Goal: Task Accomplishment & Management: Use online tool/utility

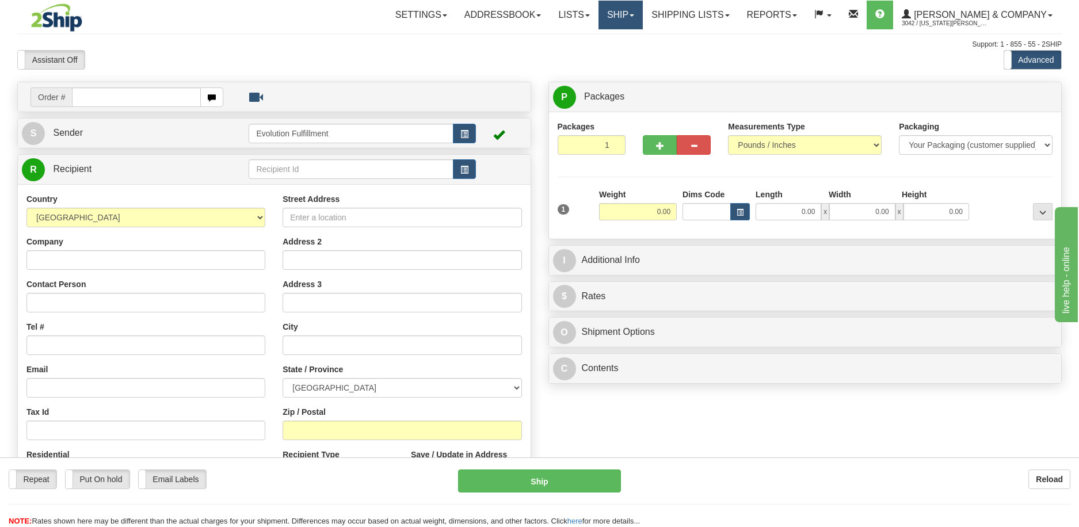
click at [643, 14] on link "Ship" at bounding box center [620, 15] width 44 height 29
click at [631, 54] on span "OnHold / Order Queue" at bounding box center [589, 55] width 81 height 9
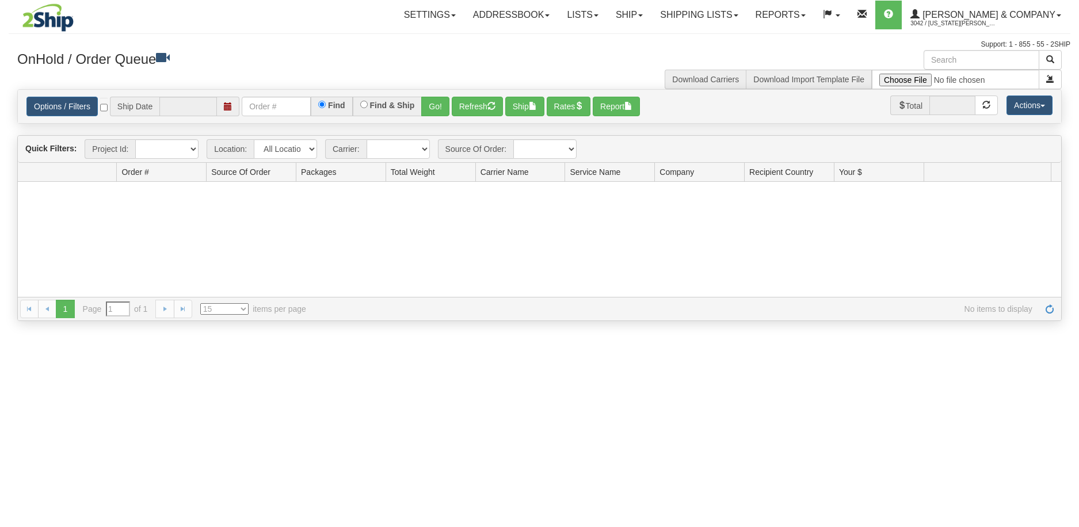
type input "[DATE]"
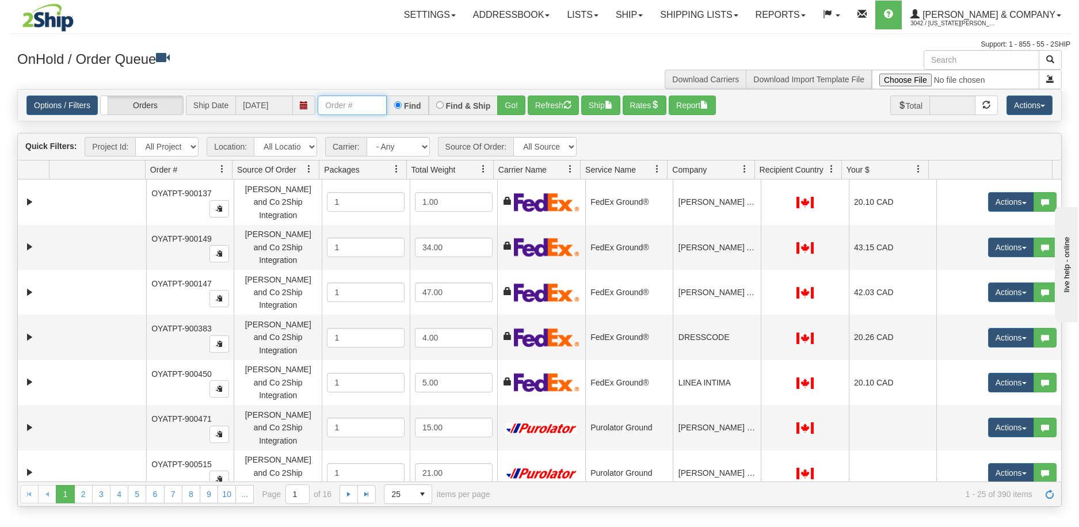
click at [353, 101] on input "text" at bounding box center [352, 106] width 69 height 20
type input "902708"
click at [517, 106] on button "Go!" at bounding box center [511, 106] width 28 height 20
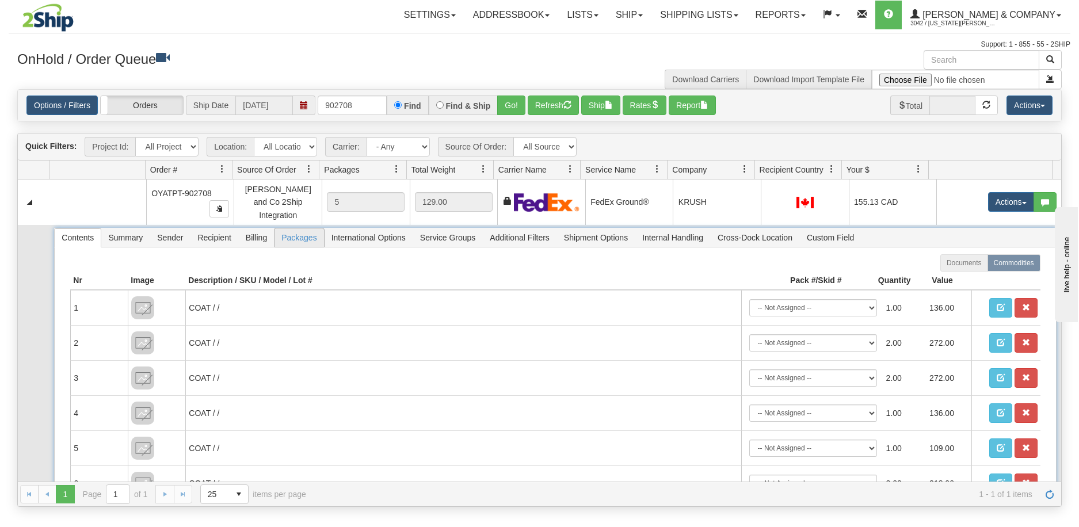
click at [299, 236] on span "Packages" at bounding box center [298, 237] width 49 height 18
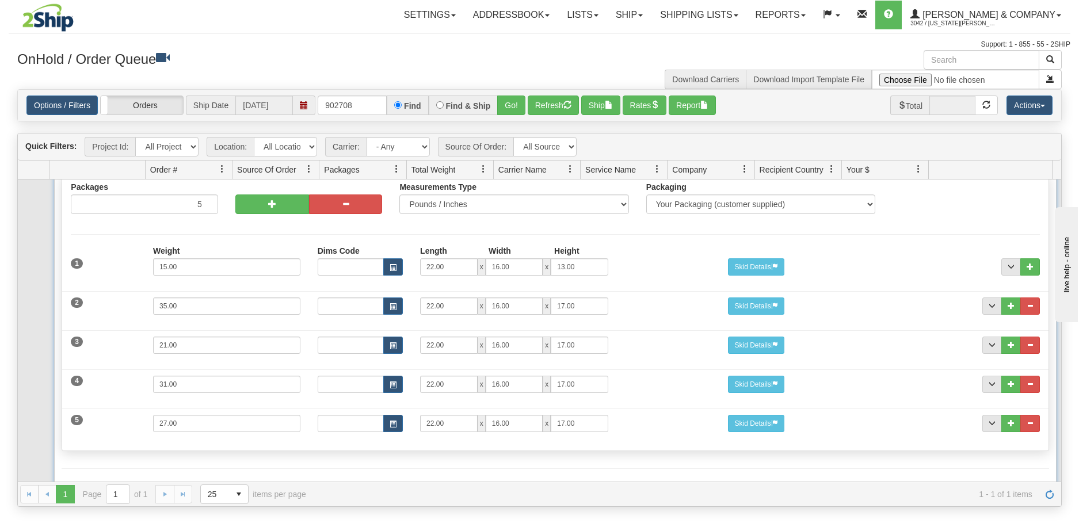
scroll to position [99, 0]
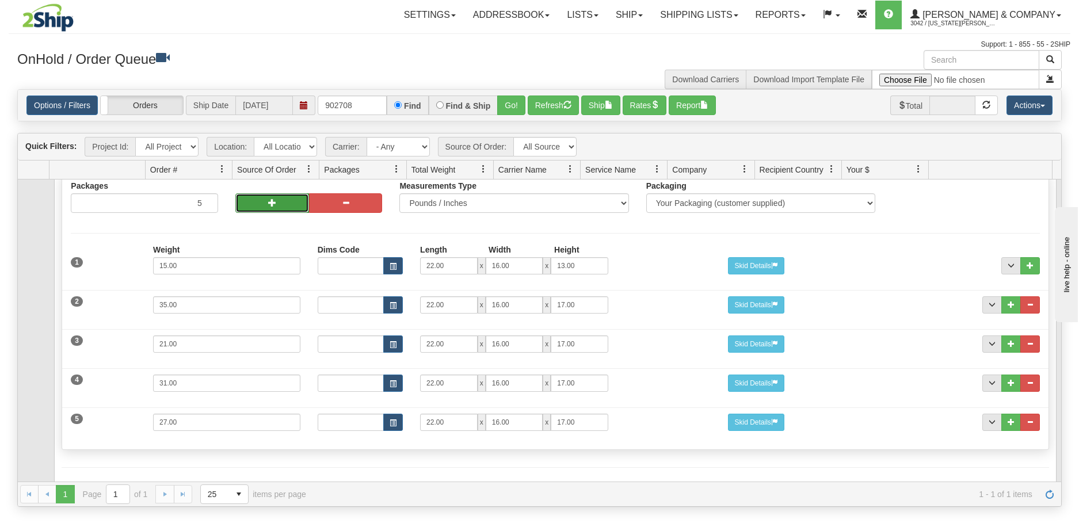
click at [266, 201] on button "button" at bounding box center [272, 203] width 74 height 20
click at [268, 200] on button "button" at bounding box center [272, 203] width 74 height 20
type input "7"
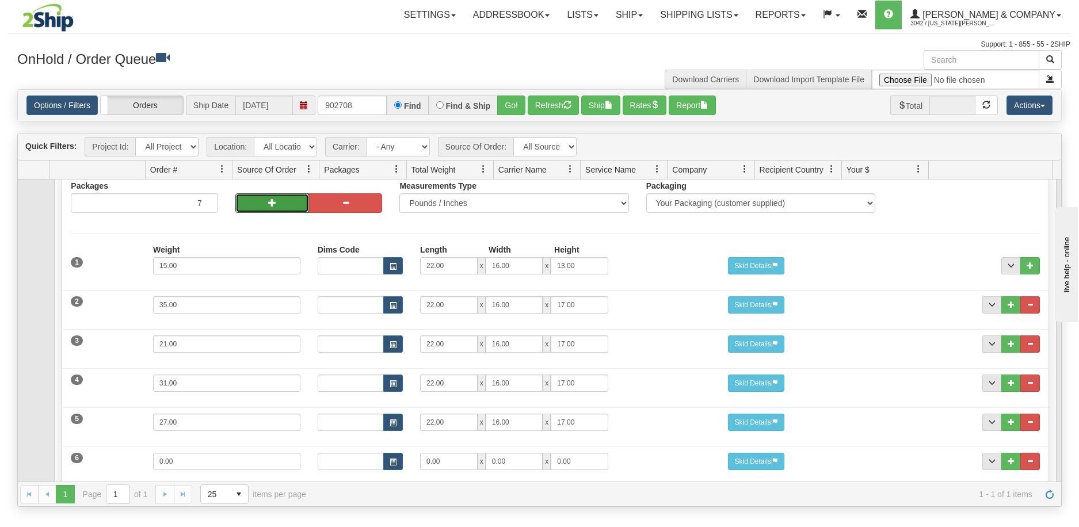
click at [268, 200] on button "button" at bounding box center [272, 203] width 74 height 20
type input "8"
click at [268, 200] on button "button" at bounding box center [272, 203] width 74 height 20
type input "9"
click at [268, 200] on button "button" at bounding box center [272, 203] width 74 height 20
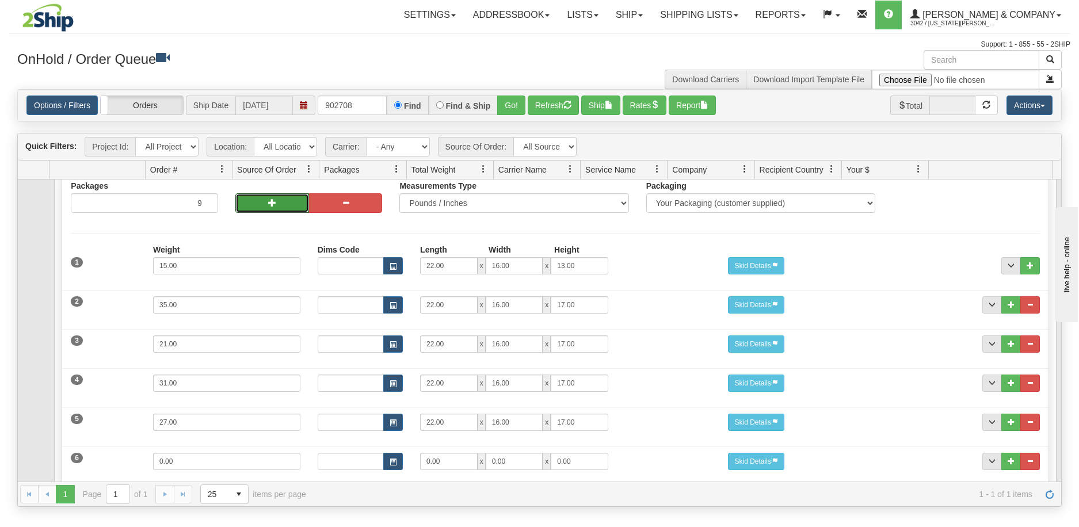
type input "10"
click at [268, 200] on button "button" at bounding box center [272, 203] width 74 height 20
type input "11"
click at [268, 200] on button "button" at bounding box center [272, 203] width 74 height 20
type input "12"
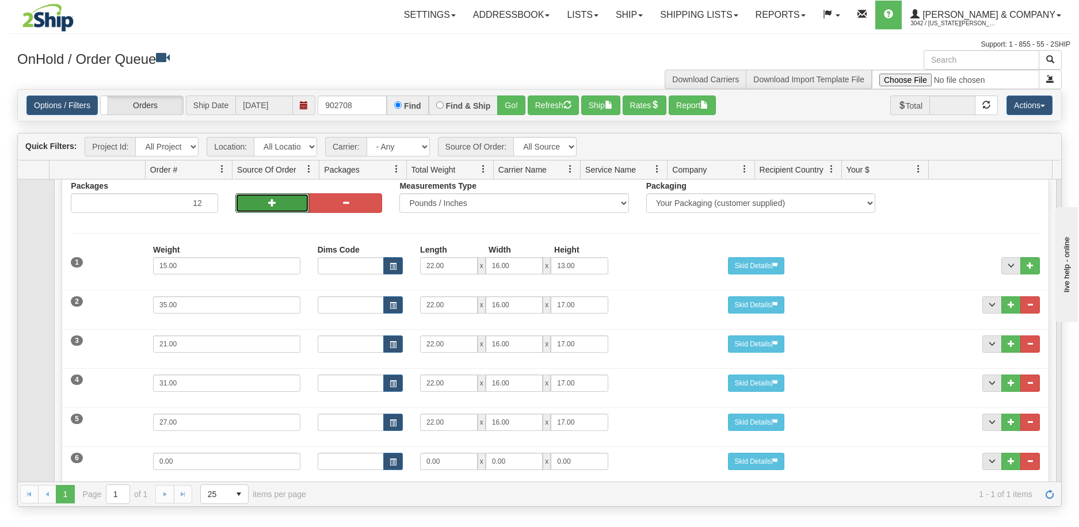
click at [268, 200] on button "button" at bounding box center [272, 203] width 74 height 20
type input "13"
click at [268, 200] on button "button" at bounding box center [272, 203] width 74 height 20
type input "14"
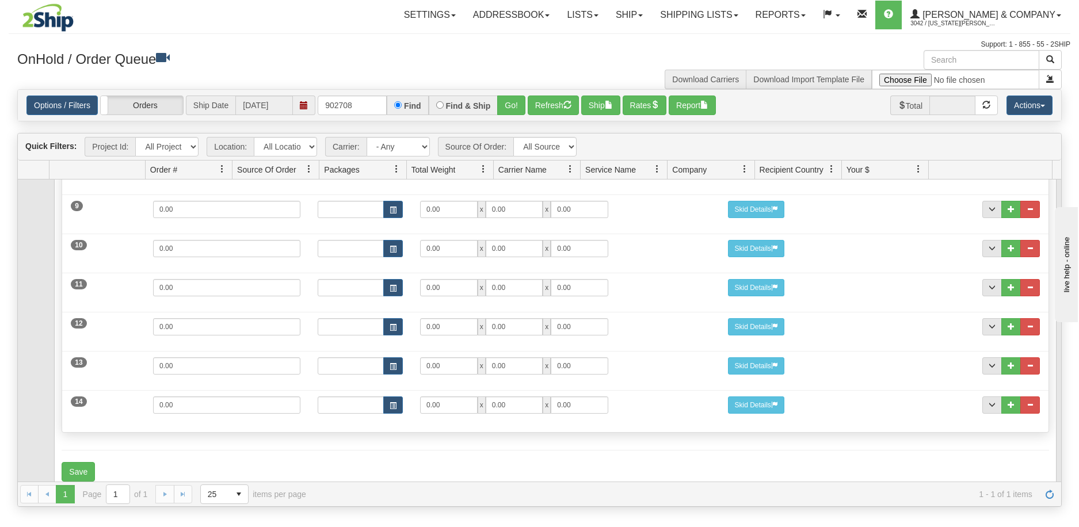
scroll to position [479, 0]
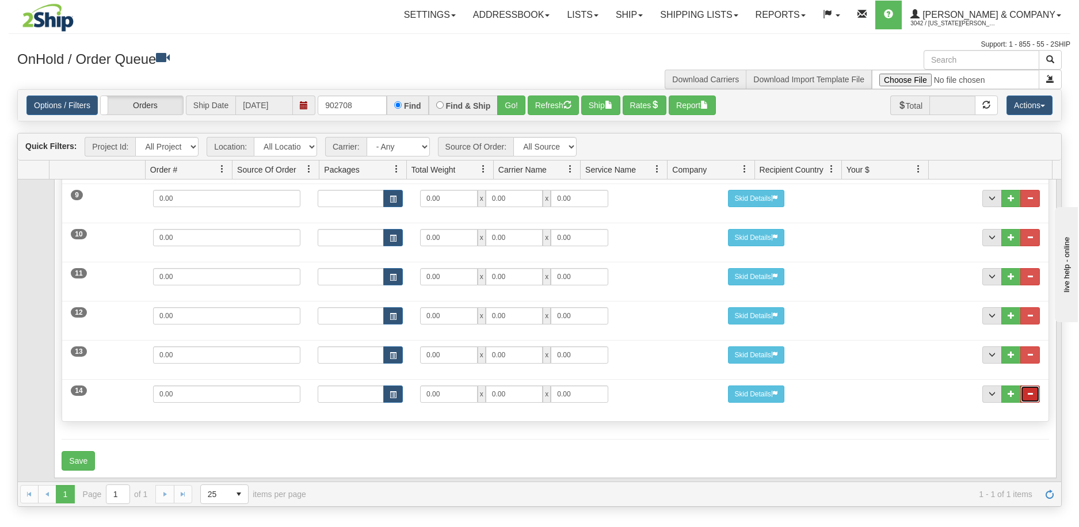
click at [1024, 390] on button "..." at bounding box center [1030, 394] width 20 height 17
click at [1026, 386] on button "..." at bounding box center [1030, 394] width 20 height 17
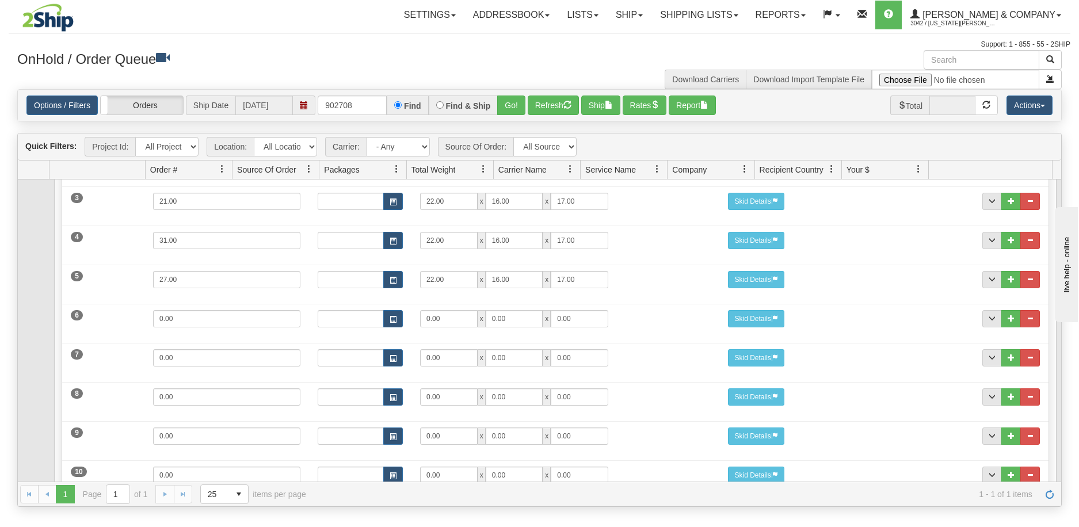
scroll to position [228, 0]
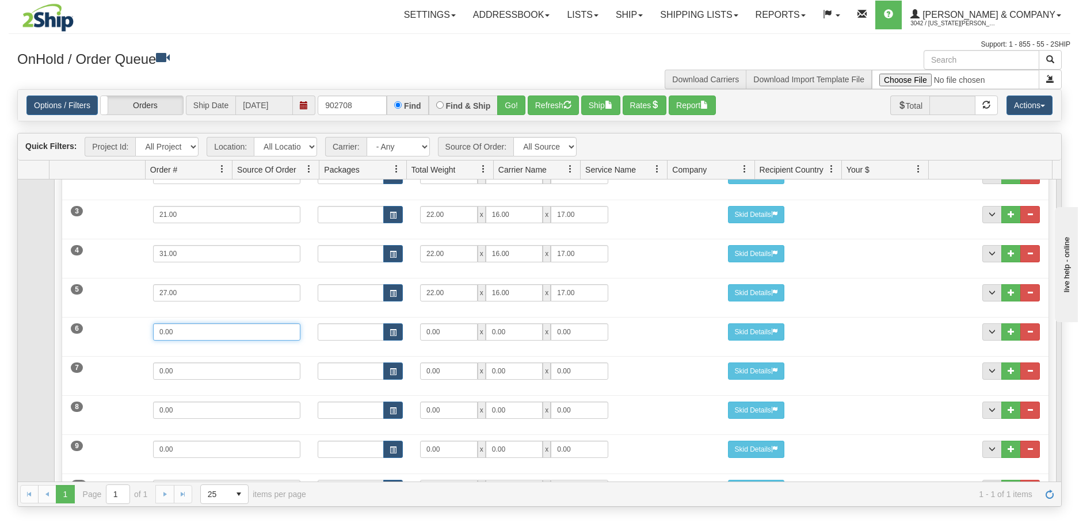
click at [105, 328] on div "6 Weight 0.00 Dims Code Length Width Height 0.00 x 0.00 x" at bounding box center [555, 330] width 986 height 39
type input "10"
drag, startPoint x: 192, startPoint y: 357, endPoint x: 136, endPoint y: 360, distance: 55.9
click at [136, 360] on div "7 Weight 0.00 Dims Code Length Width Height 0.00 x 0.00 x" at bounding box center [555, 369] width 986 height 39
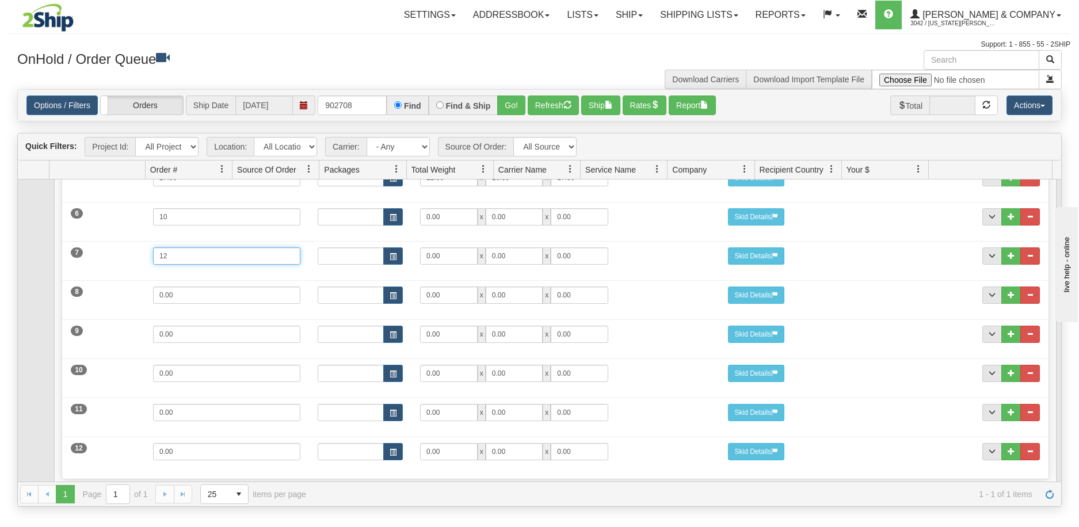
type input "12"
drag, startPoint x: 189, startPoint y: 285, endPoint x: 116, endPoint y: 285, distance: 73.7
click at [116, 285] on div "8 Weight 0.00 Dims Code Length Width Height 0.00 x 0.00 x" at bounding box center [555, 293] width 986 height 39
type input "11"
drag, startPoint x: 186, startPoint y: 322, endPoint x: 110, endPoint y: 322, distance: 76.0
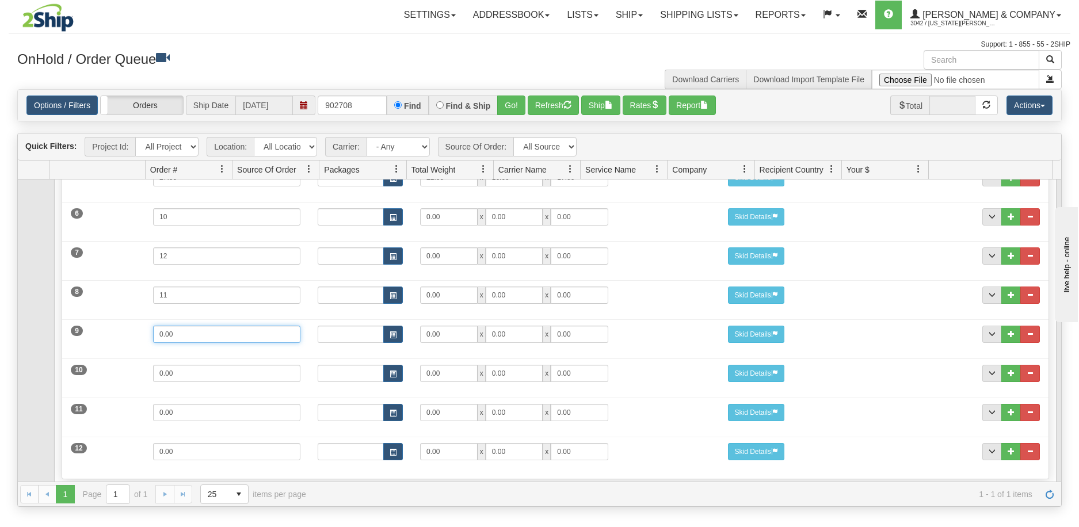
click at [110, 322] on div "9 Weight 0.00 Dims Code Length Width Height 0.00 x 0.00 x" at bounding box center [555, 333] width 986 height 39
type input "16"
drag, startPoint x: 185, startPoint y: 368, endPoint x: 109, endPoint y: 369, distance: 76.0
click at [109, 369] on div "10 Weight 0.00 Dims Code Length Width Height 0.00 x 0.00 x" at bounding box center [555, 372] width 986 height 39
type input "9"
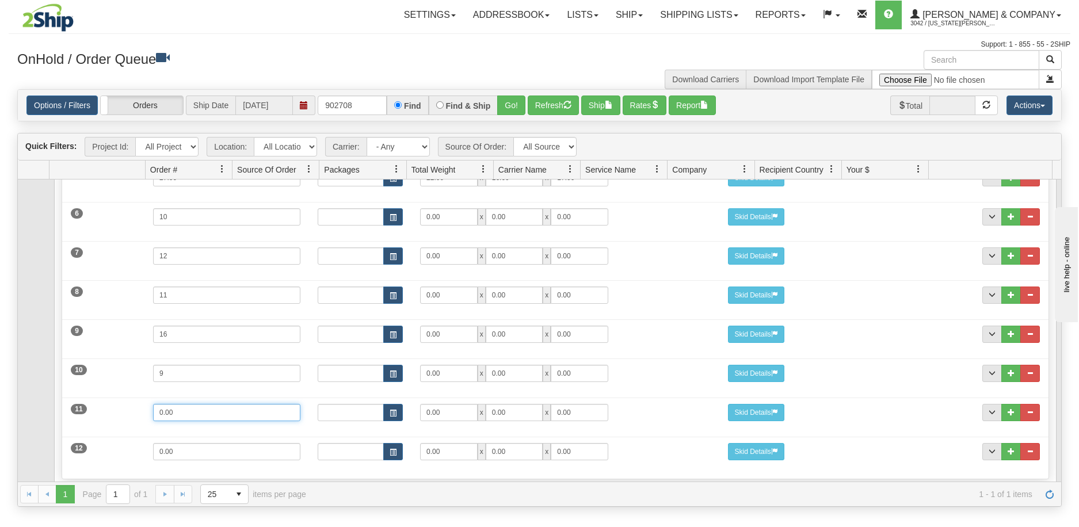
drag, startPoint x: 164, startPoint y: 409, endPoint x: 86, endPoint y: 410, distance: 78.3
click at [86, 410] on div "11 Weight 0.00 Dims Code Length Width Height 0.00 x 0.00 x" at bounding box center [555, 411] width 986 height 39
type input "11"
drag, startPoint x: 188, startPoint y: 444, endPoint x: 108, endPoint y: 444, distance: 80.0
click at [108, 444] on div "12 Weight 0.00 Dims Code Length Width Height 0.00 x 0.00 x" at bounding box center [555, 450] width 986 height 39
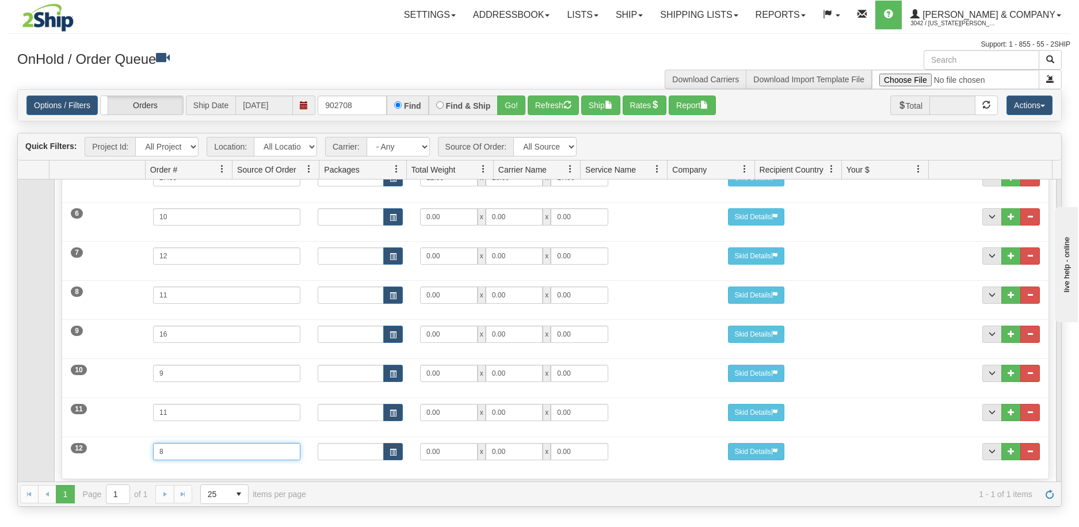
scroll to position [286, 0]
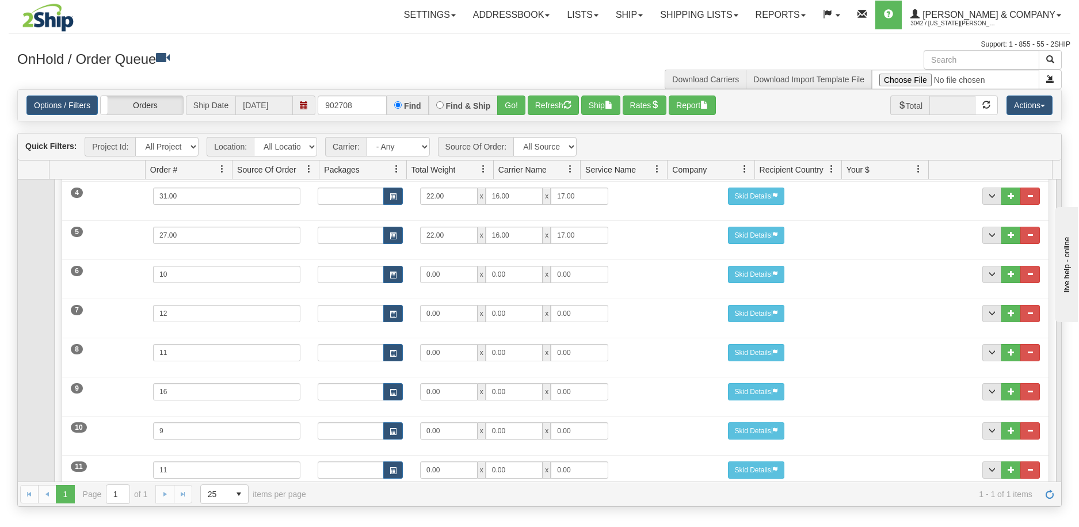
type input "8"
drag, startPoint x: 425, startPoint y: 266, endPoint x: 391, endPoint y: 266, distance: 34.5
click at [391, 266] on div "Dims Code Length Width Height 0.00 x 0.00 x 0.00" at bounding box center [514, 274] width 411 height 17
type input "20"
type input "16"
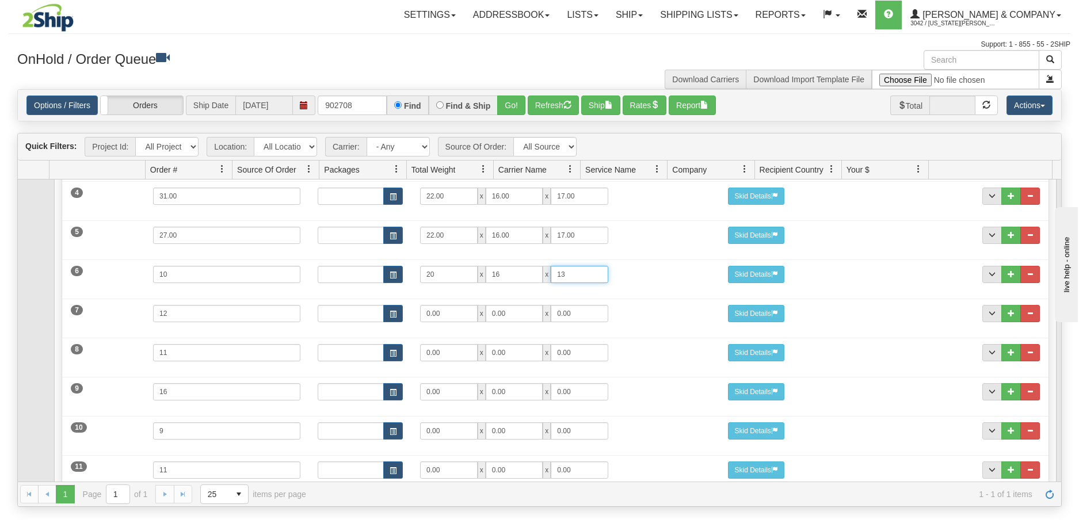
type input "13"
drag, startPoint x: 456, startPoint y: 304, endPoint x: 414, endPoint y: 301, distance: 42.7
click at [414, 305] on div "0.00 x 0.00 x 0.00" at bounding box center [513, 313] width 205 height 17
type input "20"
type input "15"
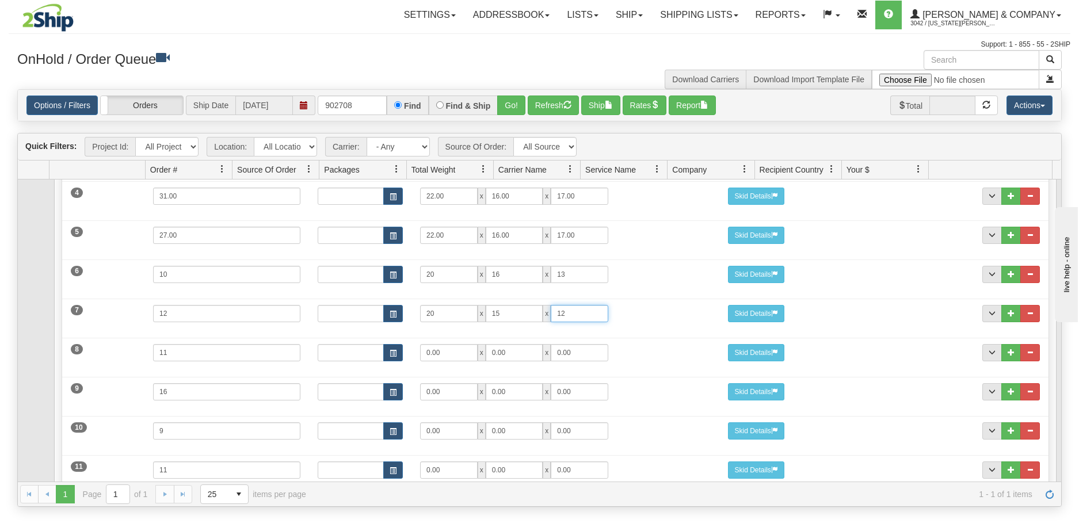
type input "12"
drag, startPoint x: 456, startPoint y: 349, endPoint x: 396, endPoint y: 349, distance: 59.8
click at [396, 349] on div "Dims Code Length Width Height 0.00 x 0.00 x 0.00" at bounding box center [514, 352] width 411 height 17
type input "20"
type input "16"
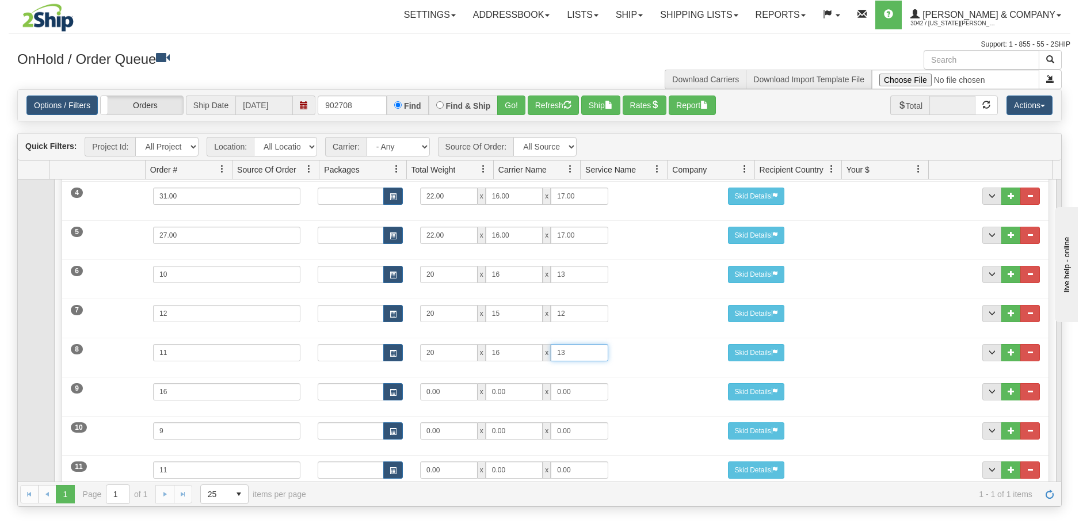
type input "13"
drag, startPoint x: 445, startPoint y: 391, endPoint x: 421, endPoint y: 391, distance: 24.2
click at [421, 391] on input "0.00" at bounding box center [449, 391] width 58 height 17
type input "21"
type input "16"
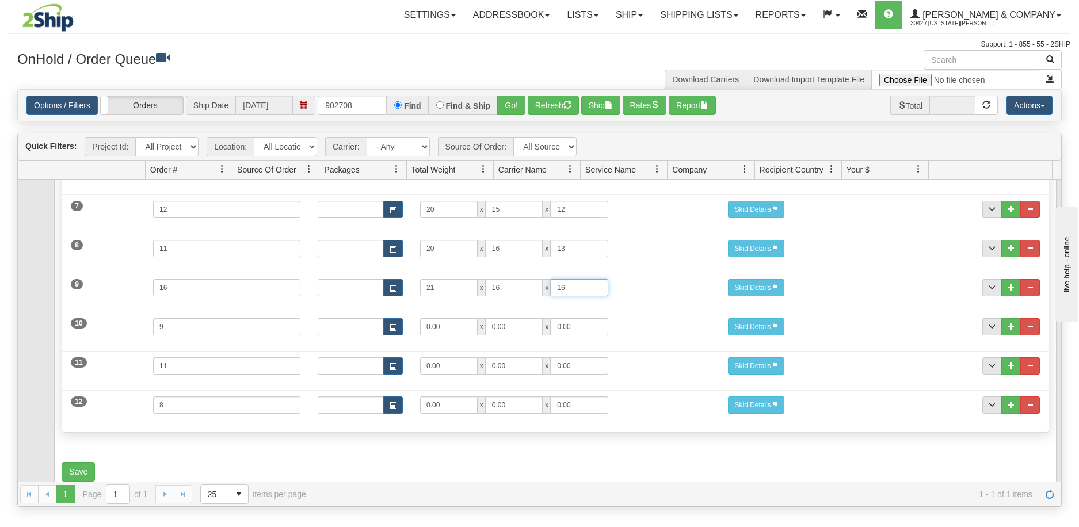
scroll to position [401, 0]
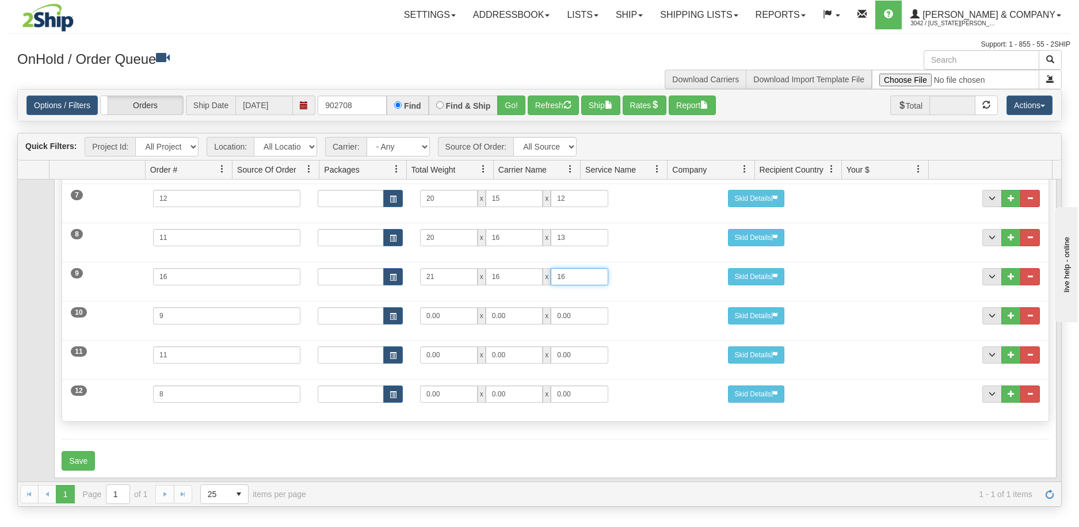
type input "16"
drag, startPoint x: 460, startPoint y: 309, endPoint x: 413, endPoint y: 312, distance: 47.3
click at [413, 312] on div "0.00 x 0.00 x 0.00" at bounding box center [513, 315] width 205 height 17
type input "19"
type input "16"
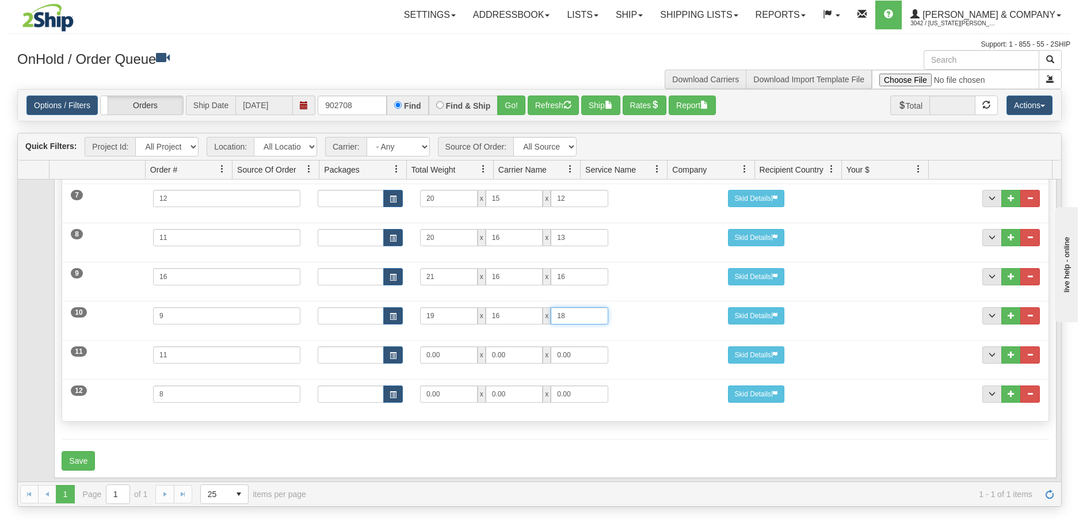
type input "18"
drag, startPoint x: 442, startPoint y: 343, endPoint x: 387, endPoint y: 348, distance: 54.9
click at [387, 348] on div "Dims Code Length Width Height 0.00 x 0.00 x 0.00" at bounding box center [514, 354] width 411 height 17
type input "19"
type input "16"
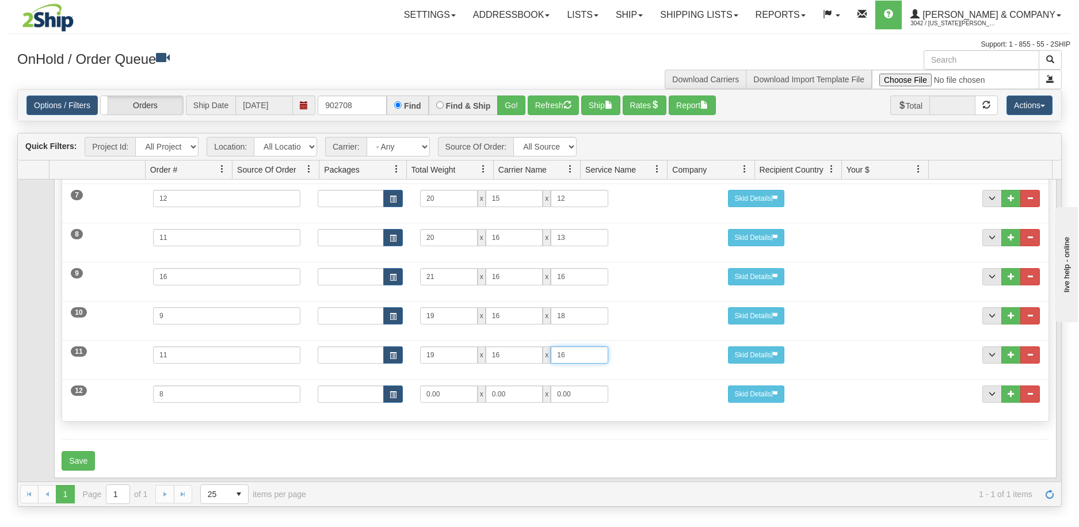
type input "16"
drag, startPoint x: 447, startPoint y: 393, endPoint x: 414, endPoint y: 393, distance: 32.8
click at [414, 393] on div "0.00 x 0.00 x 0.00" at bounding box center [513, 394] width 205 height 17
type input "16"
type input "12"
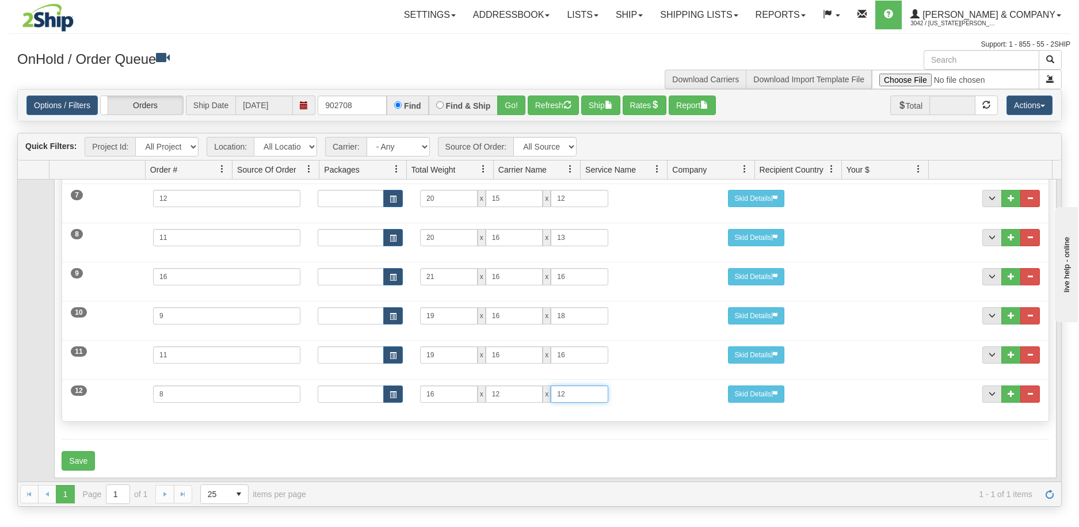
type input "12"
click at [404, 392] on div "Dims Code" at bounding box center [360, 394] width 102 height 17
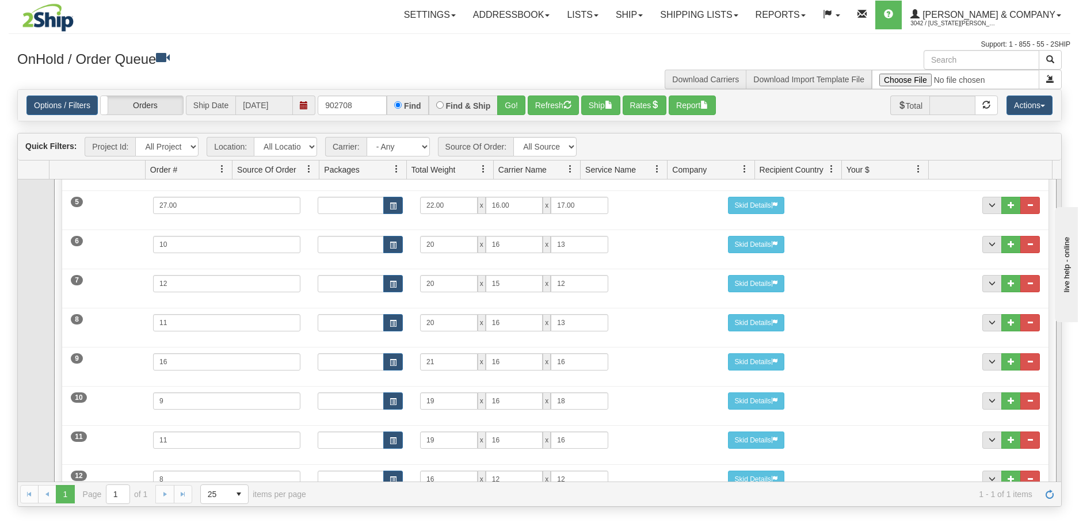
scroll to position [343, 0]
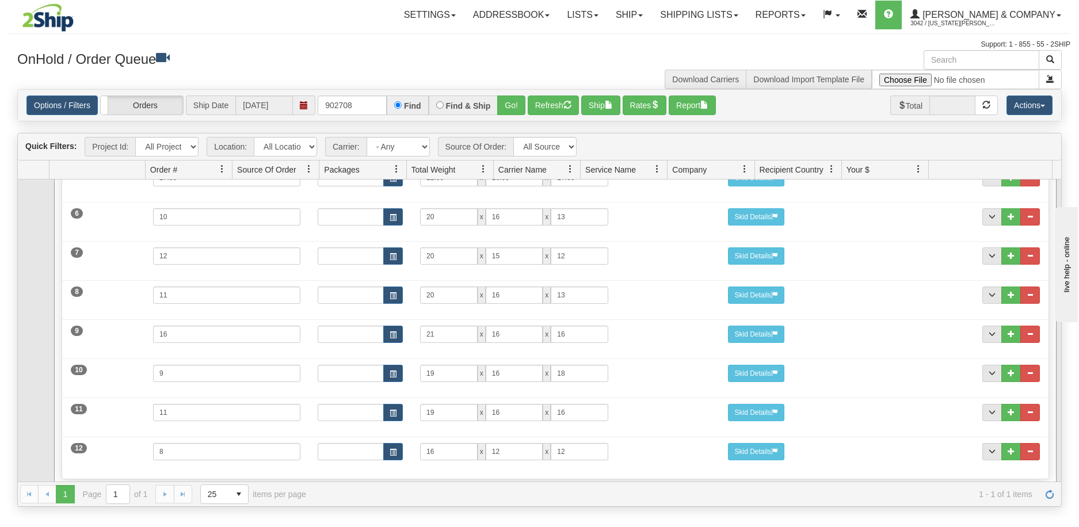
click at [309, 404] on div "Dims Code" at bounding box center [360, 412] width 102 height 17
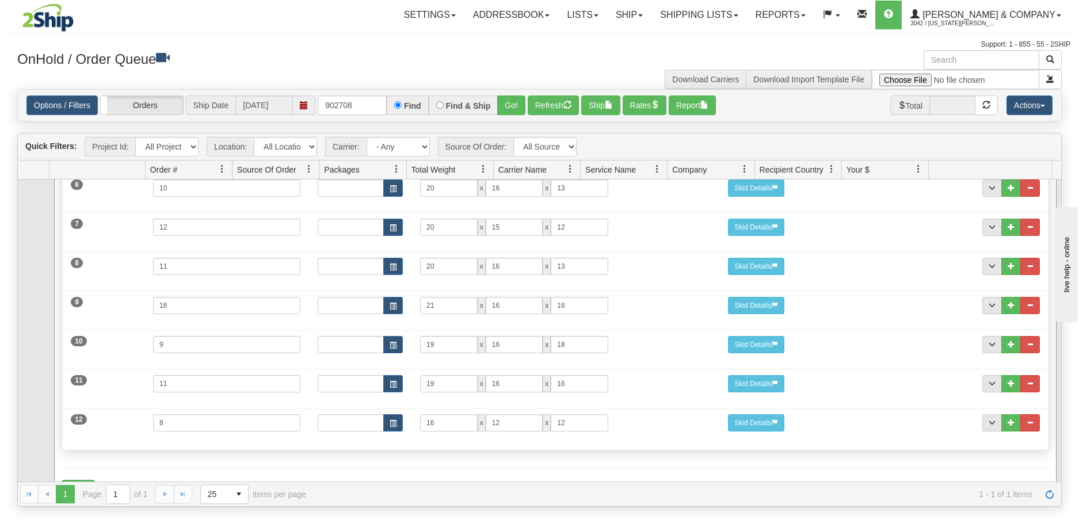
scroll to position [401, 0]
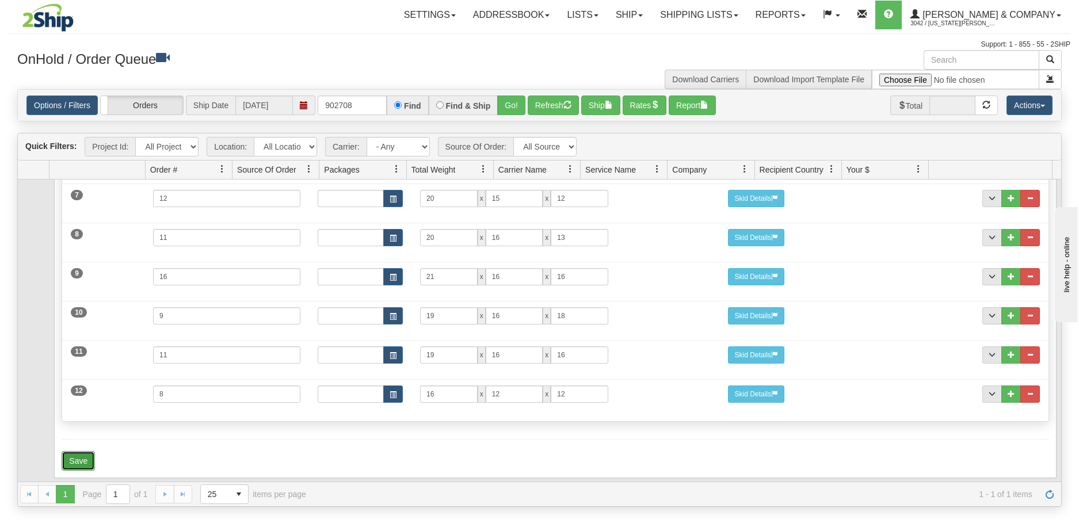
click at [80, 451] on button "Save" at bounding box center [78, 461] width 33 height 20
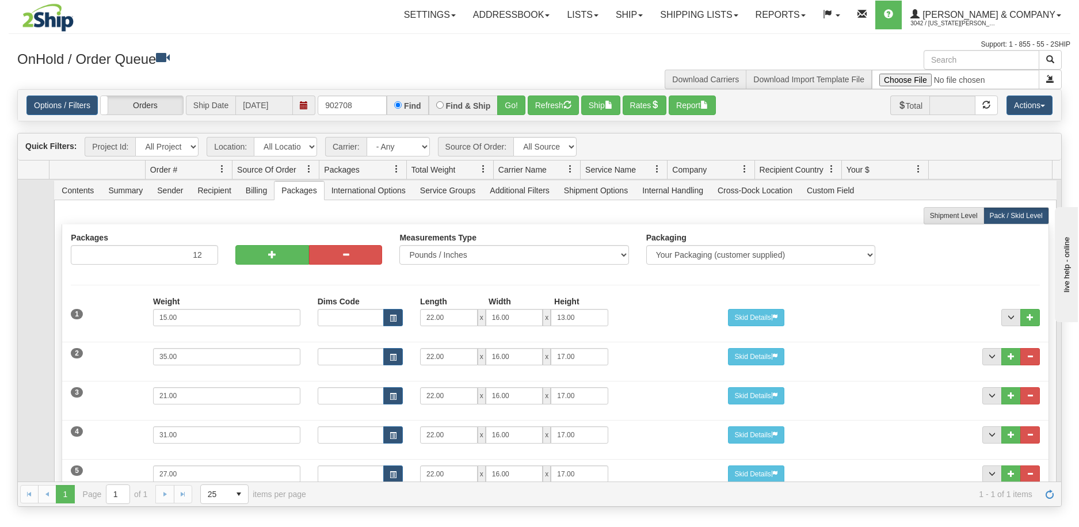
scroll to position [0, 0]
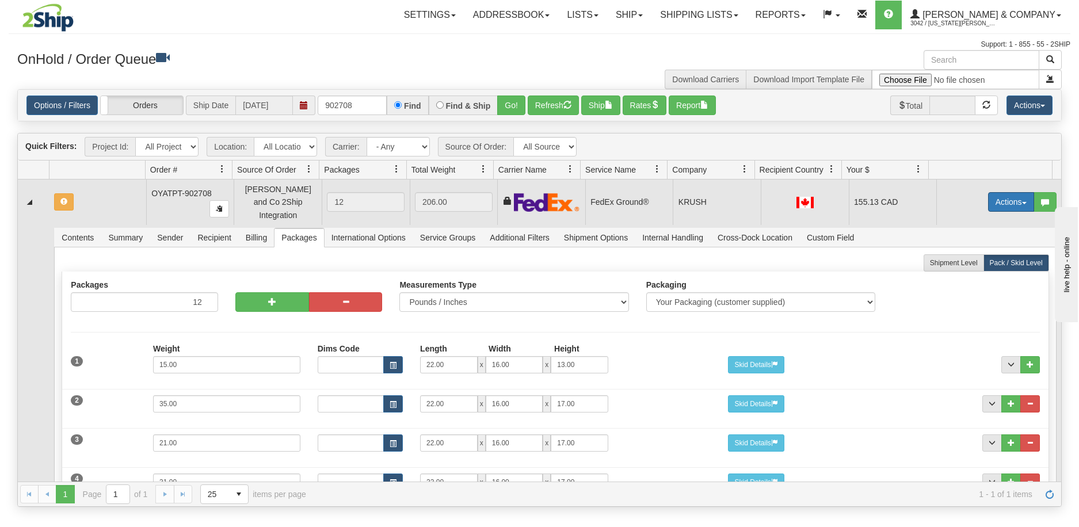
click at [1007, 199] on button "Actions" at bounding box center [1011, 202] width 46 height 20
click at [974, 237] on span "Refresh Rates" at bounding box center [982, 238] width 59 height 9
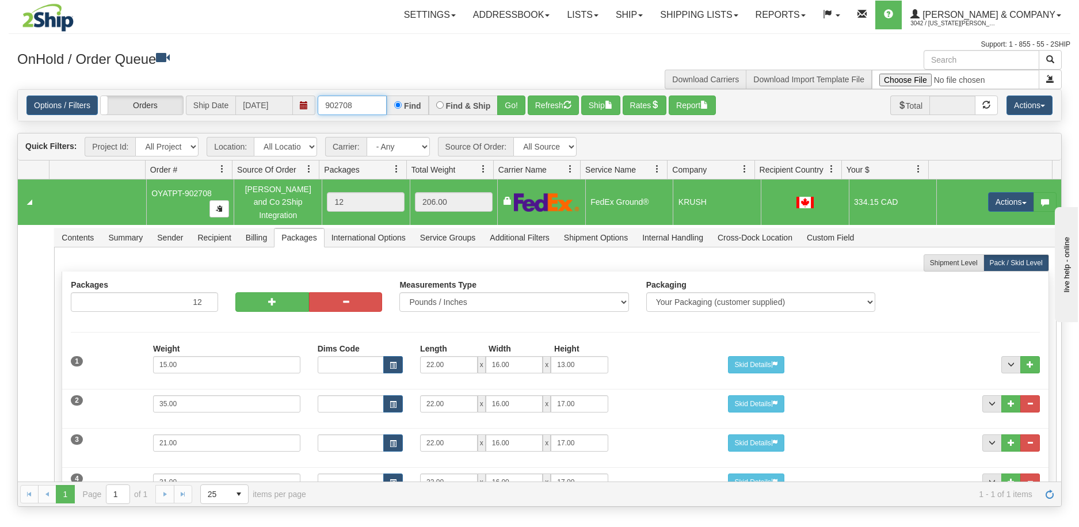
drag, startPoint x: 364, startPoint y: 110, endPoint x: 328, endPoint y: 116, distance: 36.1
click at [328, 116] on div "Options / Filters Group Shipments Orders Ship Date 08/12/2025 902708 Find Find …" at bounding box center [539, 105] width 1043 height 31
type input "902721"
click at [514, 101] on button "Go!" at bounding box center [511, 106] width 28 height 20
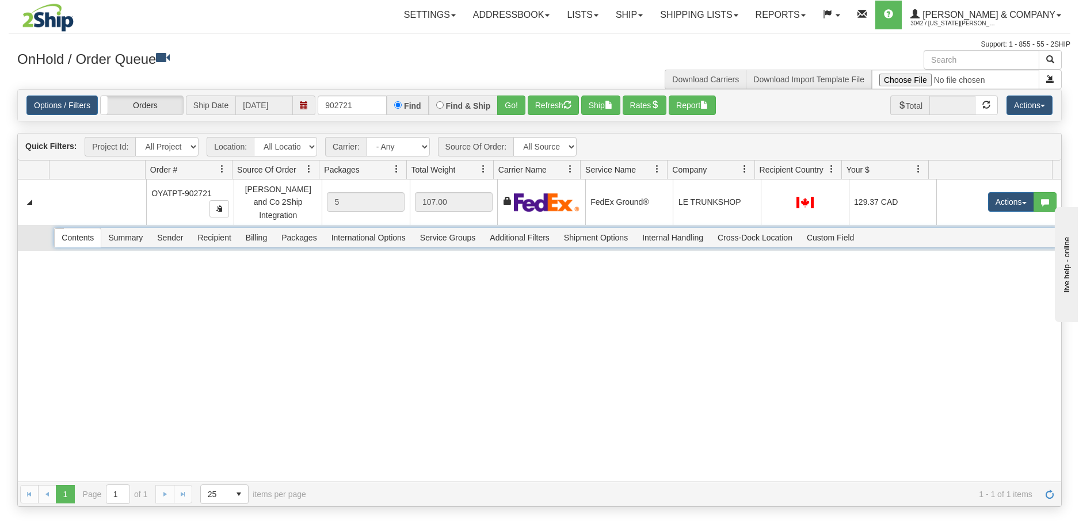
click at [290, 232] on span "Packages" at bounding box center [298, 237] width 49 height 18
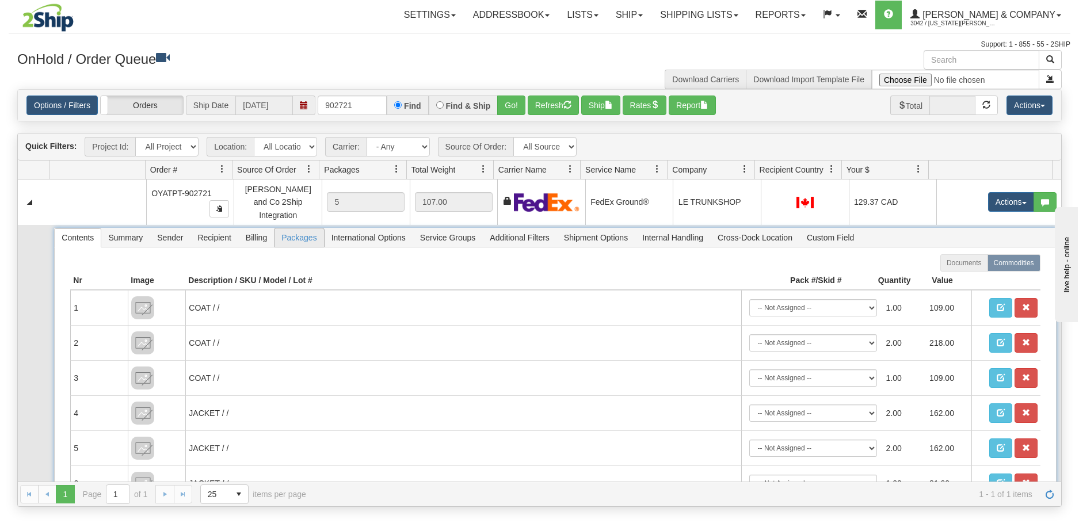
click at [299, 235] on span "Packages" at bounding box center [298, 237] width 49 height 18
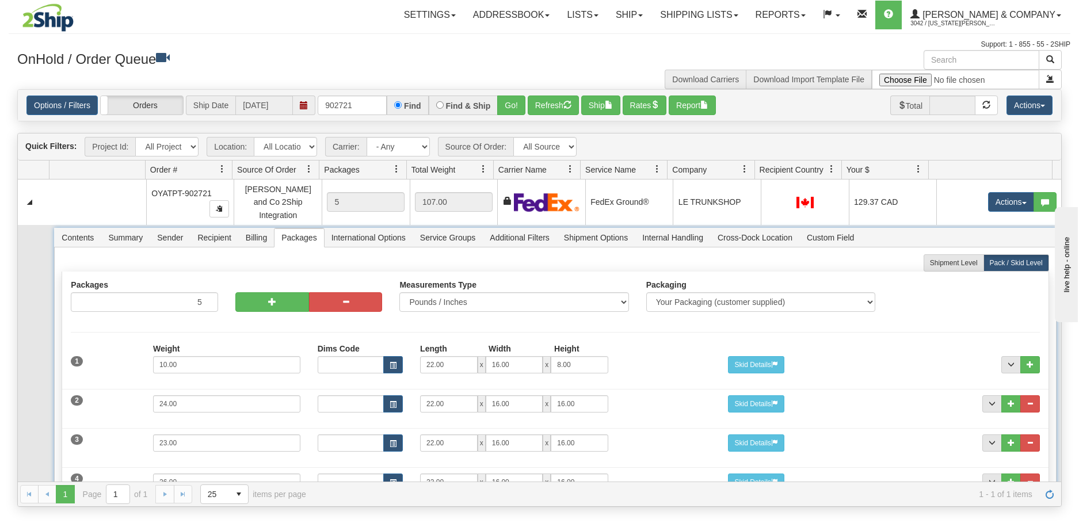
scroll to position [58, 0]
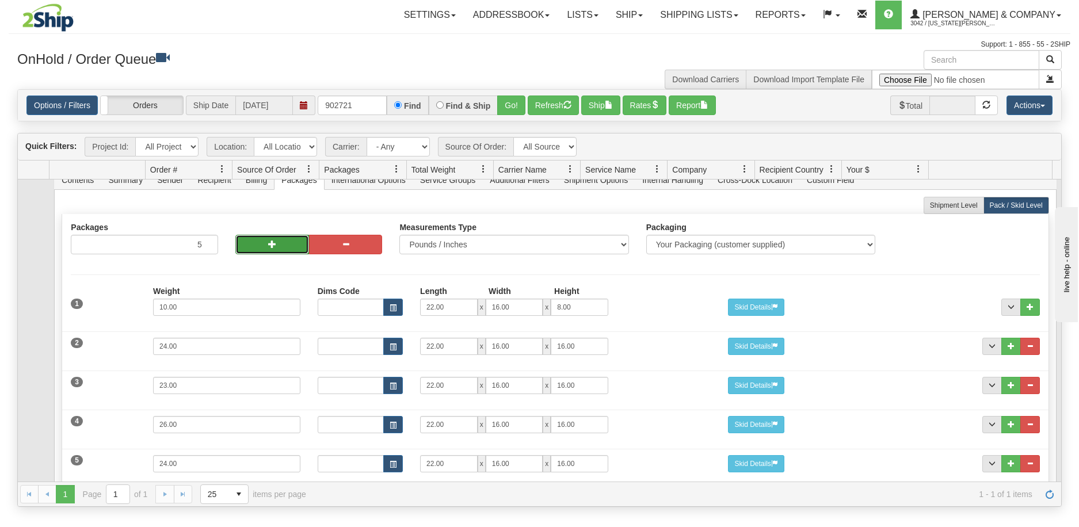
click at [269, 242] on button "button" at bounding box center [272, 245] width 74 height 20
type input "7"
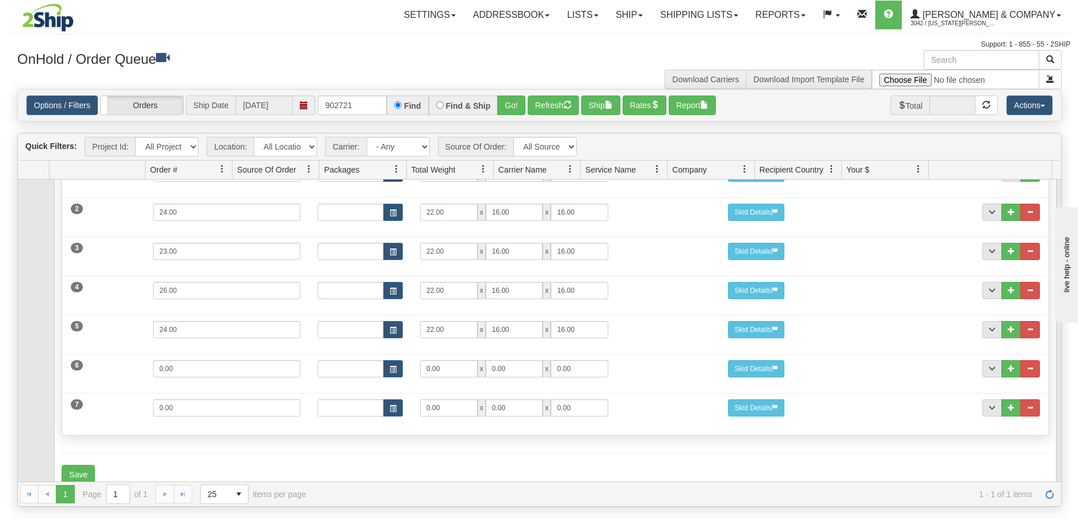
scroll to position [205, 0]
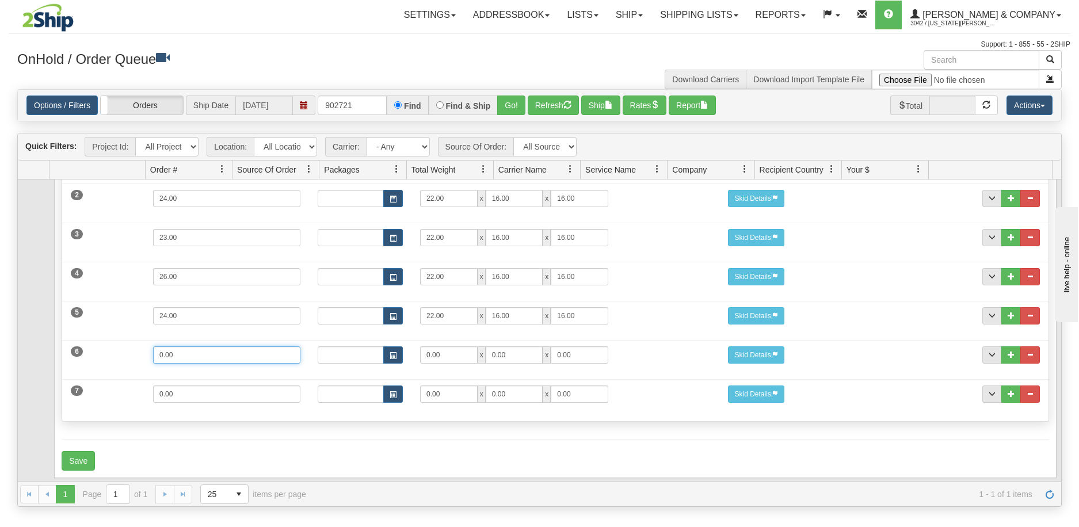
drag, startPoint x: 220, startPoint y: 343, endPoint x: 126, endPoint y: 331, distance: 94.6
click at [126, 334] on div "6 Weight 0.00 Dims Code Length Width Height 0.00 x 0.00 x" at bounding box center [555, 353] width 986 height 39
type input "5"
drag, startPoint x: 181, startPoint y: 383, endPoint x: 114, endPoint y: 374, distance: 66.7
click at [114, 374] on div "7 Weight 0.00 Dims Code Length Width Height 0.00 x 0.00 x" at bounding box center [555, 392] width 986 height 39
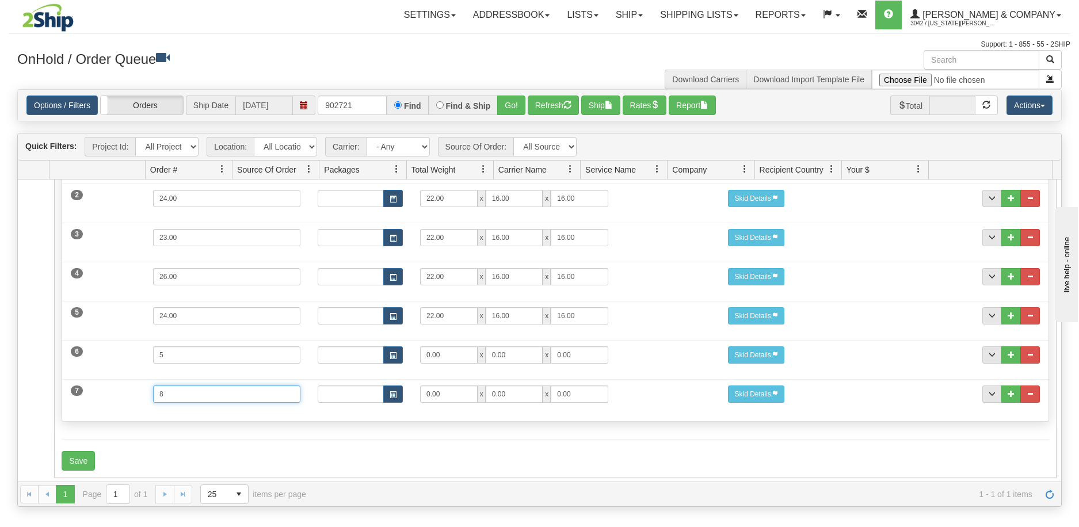
type input "8"
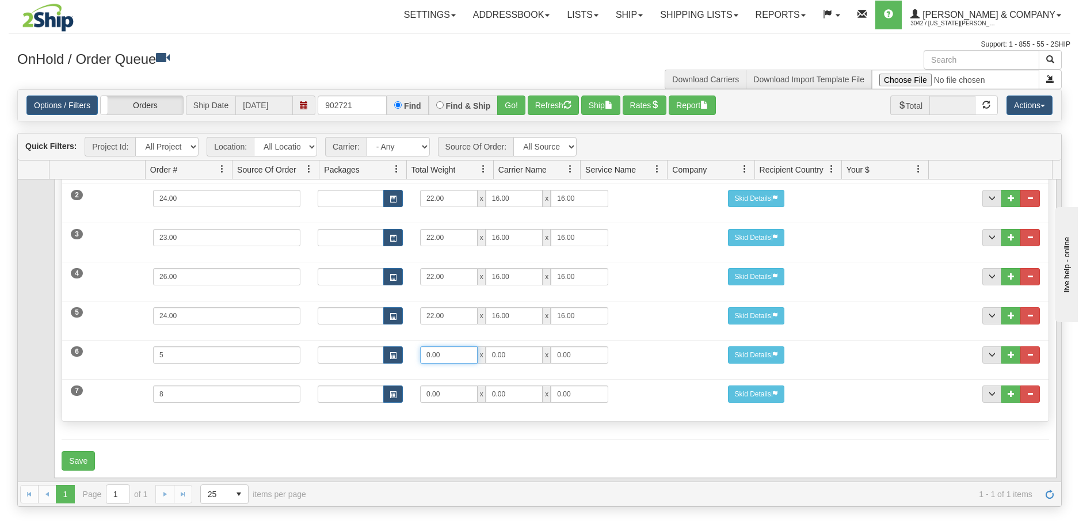
drag, startPoint x: 452, startPoint y: 346, endPoint x: 414, endPoint y: 346, distance: 38.6
click at [414, 346] on div "0.00 x 0.00 x 0.00" at bounding box center [513, 354] width 205 height 17
type input "16"
type input "12"
type input "13"
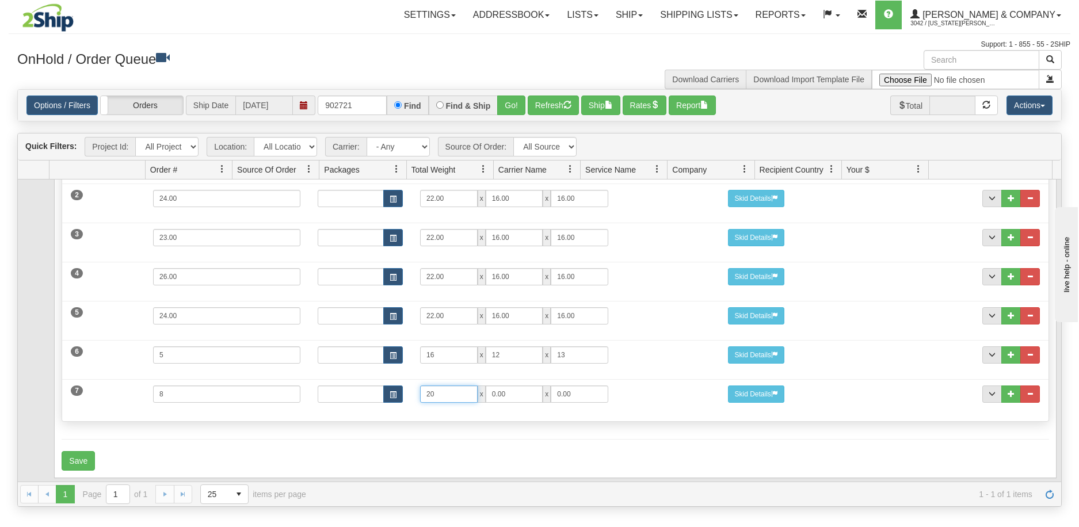
type input "20"
type input "16"
type input "13"
click at [86, 451] on button "Save" at bounding box center [78, 461] width 33 height 20
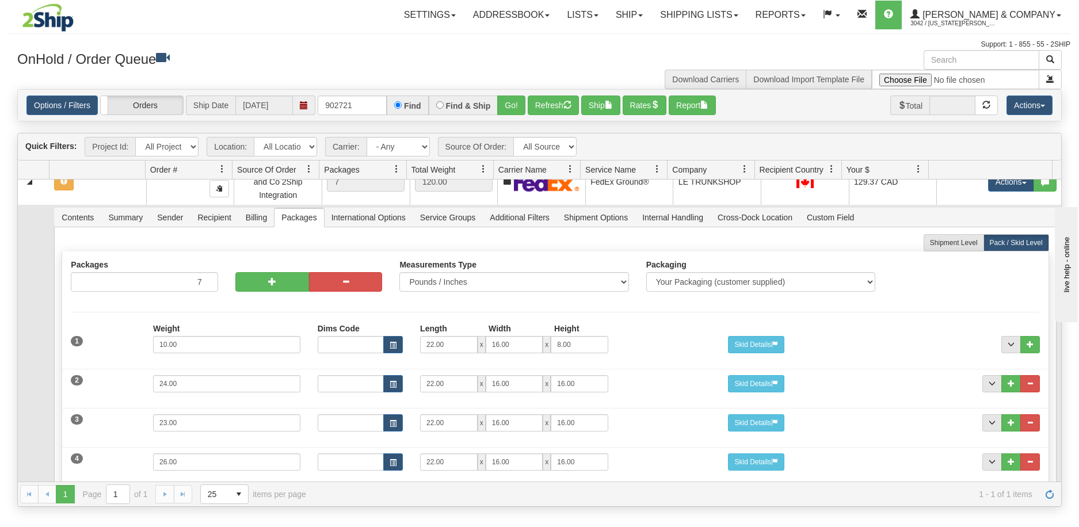
scroll to position [0, 0]
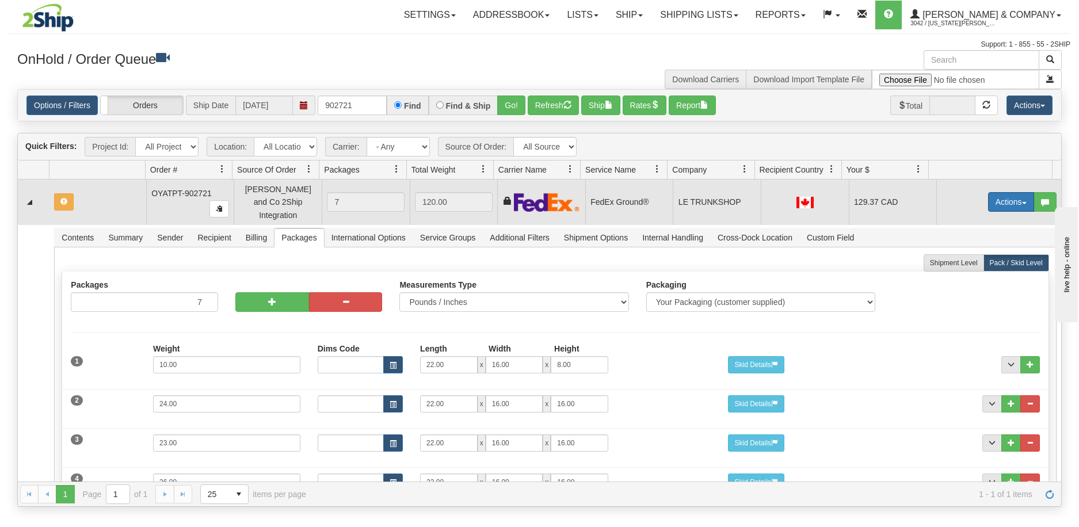
click at [1002, 192] on button "Actions" at bounding box center [1011, 202] width 46 height 20
click at [962, 236] on span "Refresh Rates" at bounding box center [982, 238] width 59 height 9
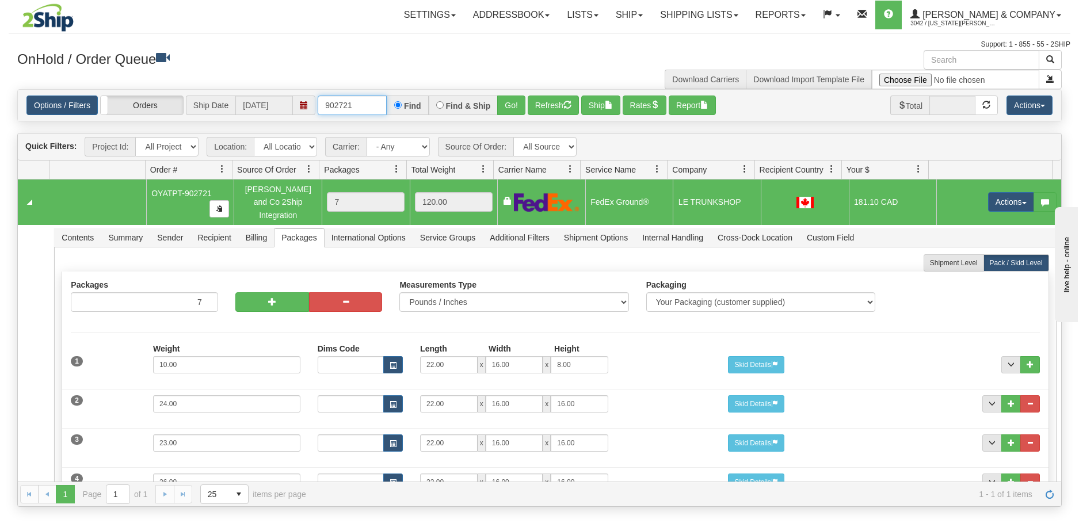
drag, startPoint x: 366, startPoint y: 105, endPoint x: 327, endPoint y: 107, distance: 39.2
click at [327, 107] on input "902721" at bounding box center [352, 106] width 69 height 20
type input "902703"
click at [507, 109] on button "Go!" at bounding box center [511, 106] width 28 height 20
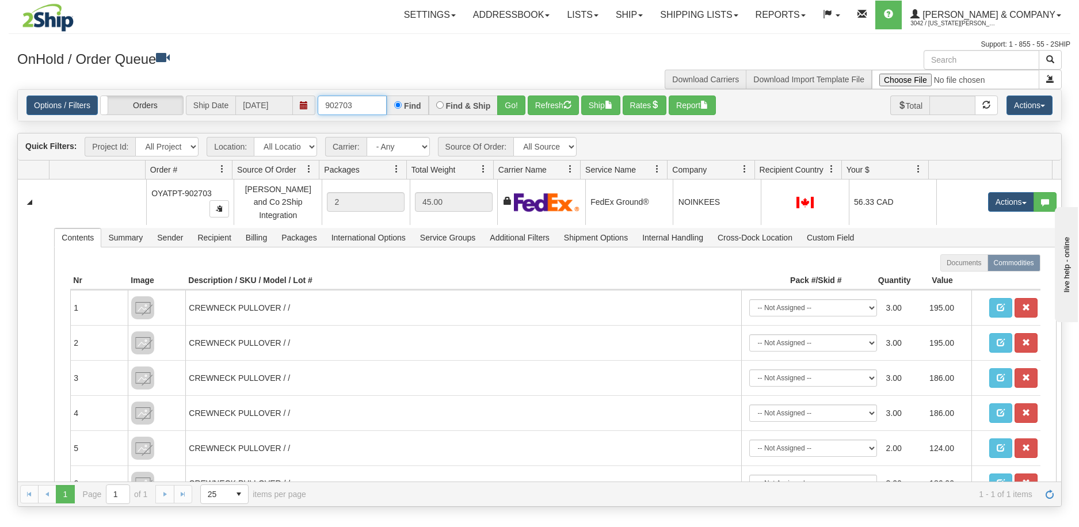
click at [360, 107] on input "902703" at bounding box center [352, 106] width 69 height 20
drag, startPoint x: 360, startPoint y: 106, endPoint x: 318, endPoint y: 109, distance: 42.1
click at [318, 109] on input "902703" at bounding box center [352, 106] width 69 height 20
click at [554, 106] on button "Refresh" at bounding box center [553, 106] width 51 height 20
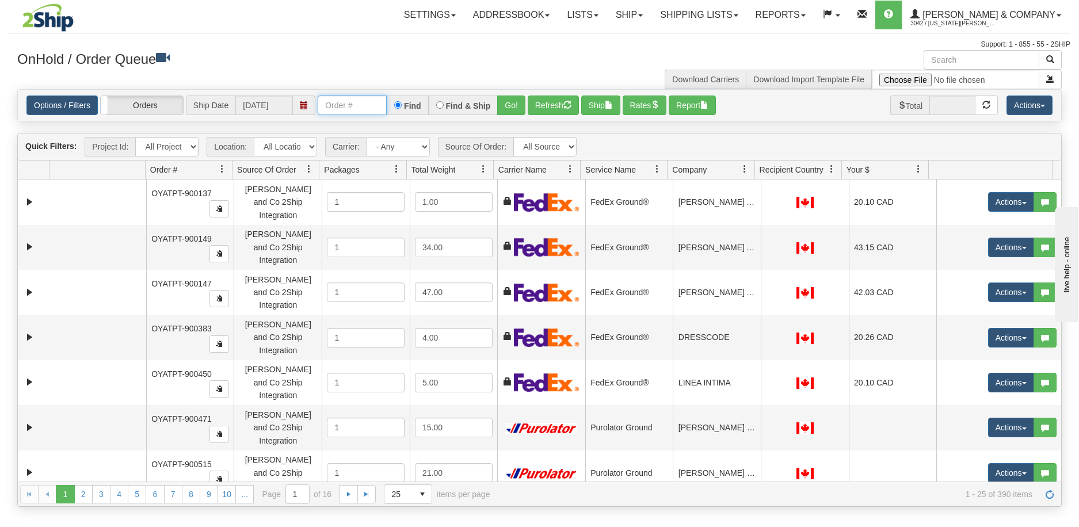
click at [359, 105] on input "text" at bounding box center [352, 106] width 69 height 20
click at [503, 106] on button "Go!" at bounding box center [511, 106] width 28 height 20
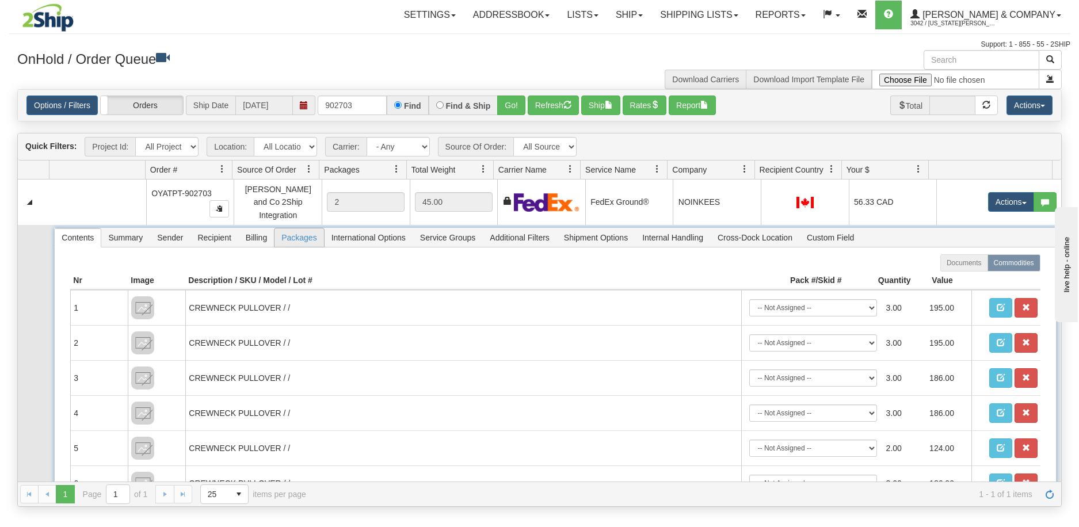
click at [299, 228] on span "Packages" at bounding box center [298, 237] width 49 height 18
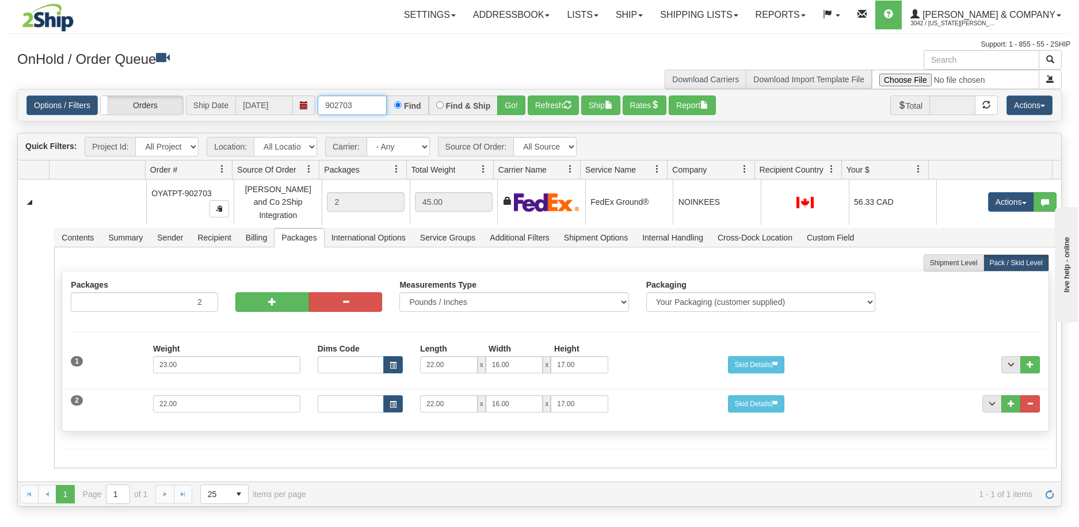
drag, startPoint x: 358, startPoint y: 106, endPoint x: 323, endPoint y: 110, distance: 35.9
click at [323, 110] on input "902703" at bounding box center [352, 106] width 69 height 20
click at [371, 105] on input "902703" at bounding box center [352, 106] width 69 height 20
click at [505, 106] on button "Go!" at bounding box center [511, 106] width 28 height 20
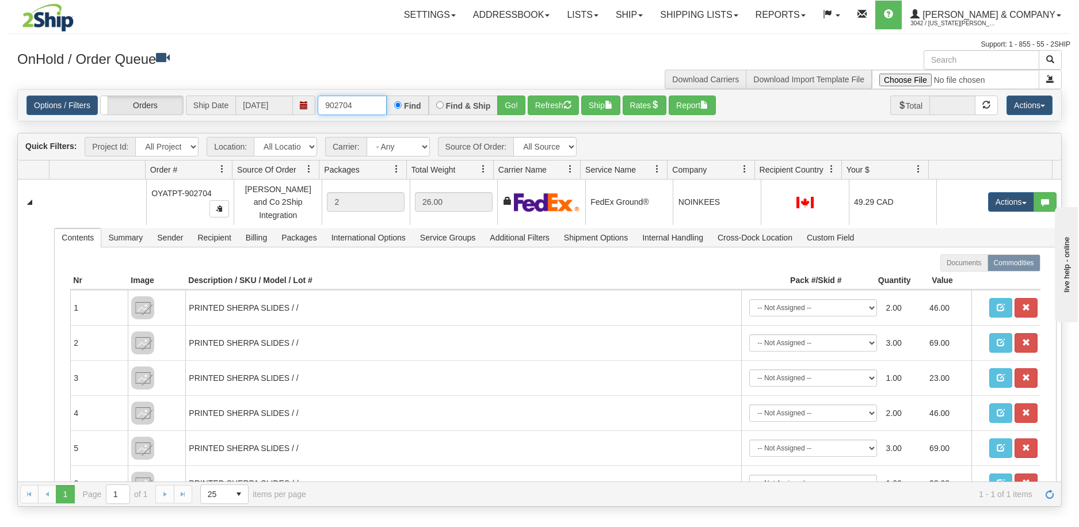
click at [380, 101] on input "902704" at bounding box center [352, 106] width 69 height 20
drag, startPoint x: 343, startPoint y: 110, endPoint x: 319, endPoint y: 106, distance: 25.0
click at [319, 106] on input "902703" at bounding box center [352, 106] width 69 height 20
paste input "PT-"
click at [325, 102] on input "PT-902703" at bounding box center [352, 106] width 69 height 20
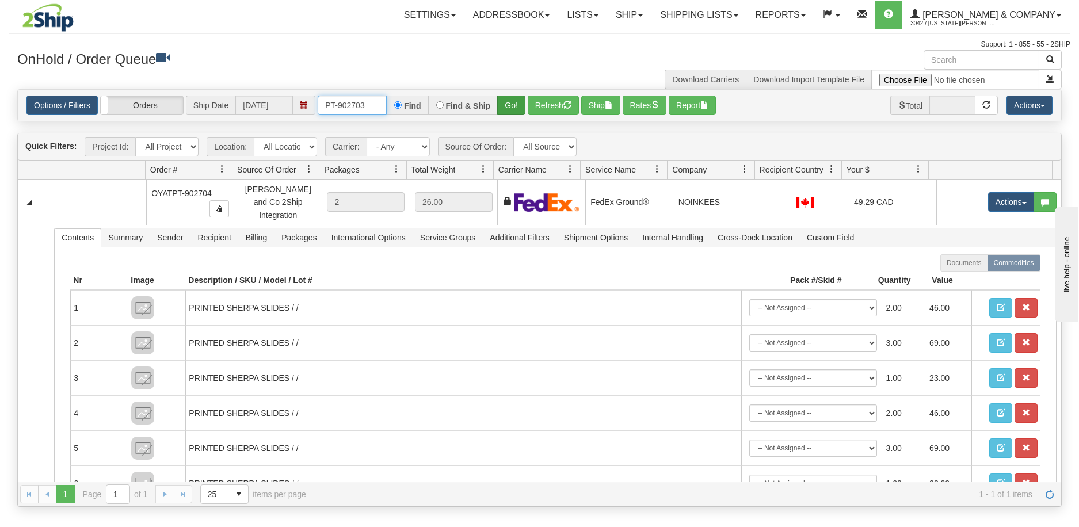
type input "PT-902703"
click at [515, 102] on button "Go!" at bounding box center [511, 106] width 28 height 20
drag, startPoint x: 371, startPoint y: 110, endPoint x: 319, endPoint y: 110, distance: 51.2
click at [319, 110] on input "PT-902703" at bounding box center [352, 106] width 69 height 20
click at [557, 108] on button "Refresh" at bounding box center [553, 106] width 51 height 20
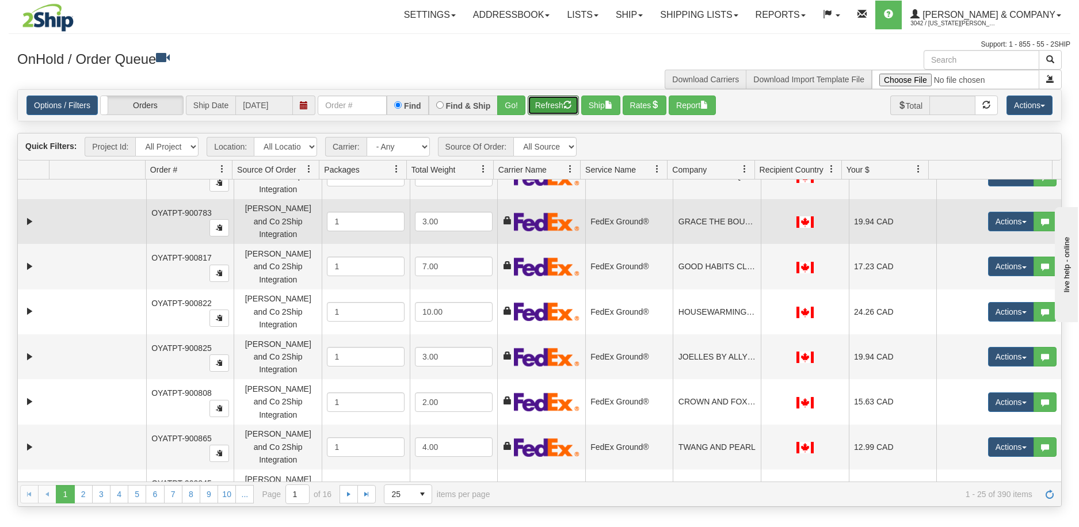
scroll to position [613, 0]
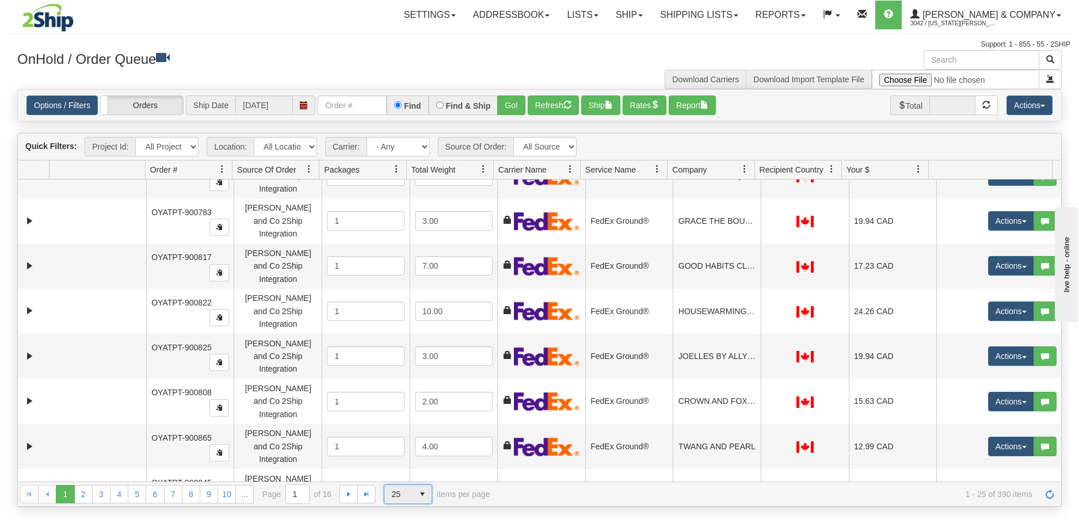
click at [406, 497] on span "25" at bounding box center [398, 494] width 15 height 12
click at [399, 479] on span "100" at bounding box center [395, 476] width 13 height 12
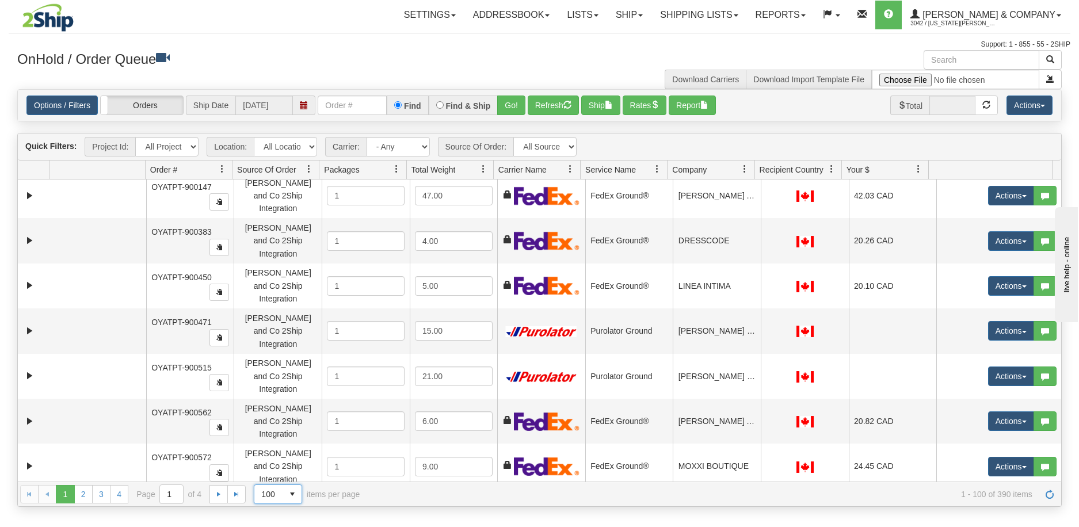
scroll to position [90, 0]
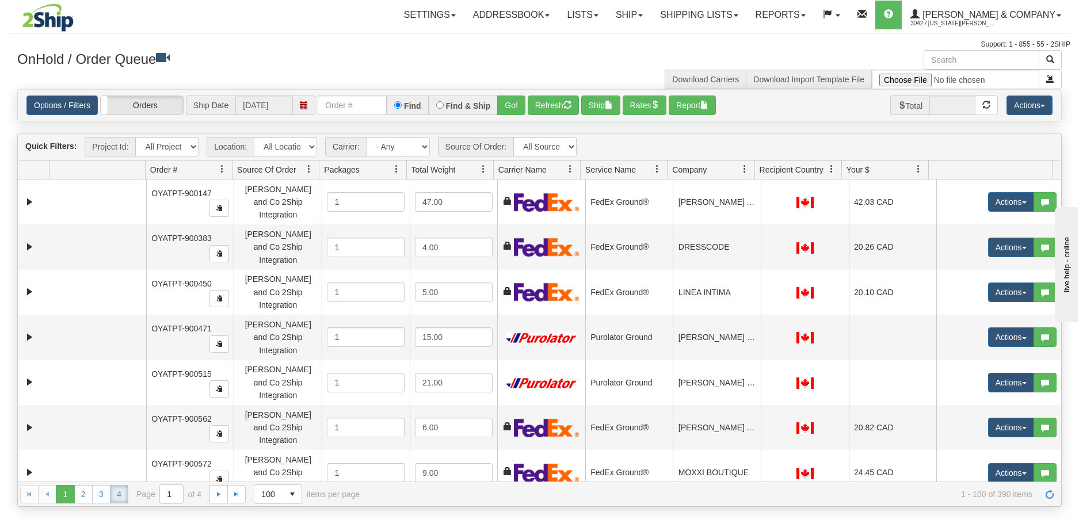
click at [114, 491] on link "4" at bounding box center [119, 494] width 18 height 18
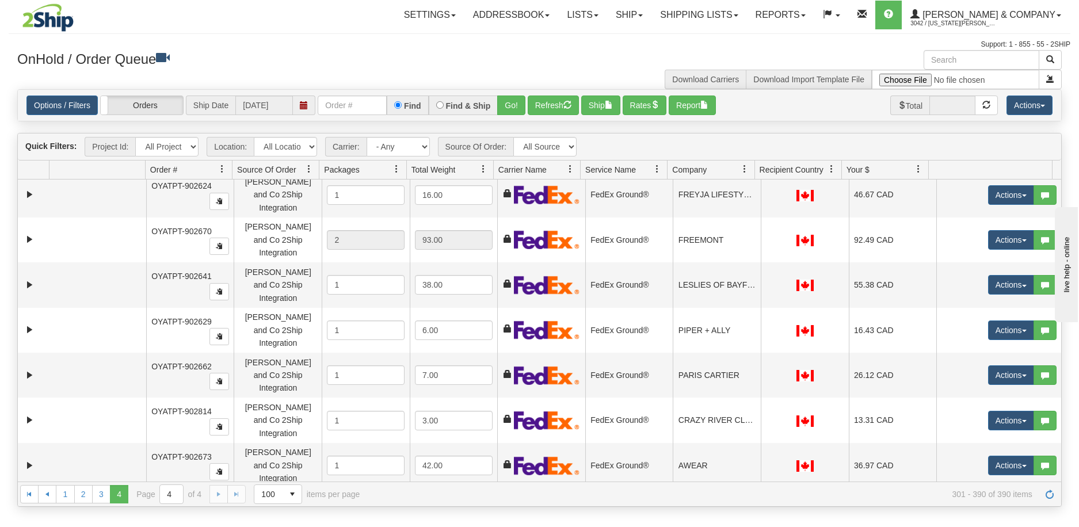
scroll to position [0, 0]
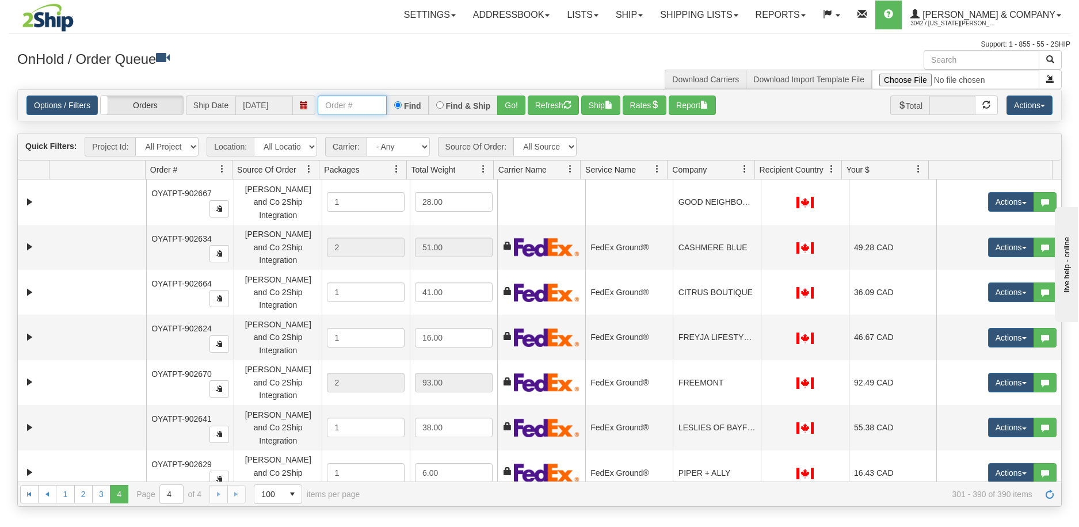
click at [341, 110] on input "text" at bounding box center [352, 106] width 69 height 20
